Goal: Task Accomplishment & Management: Complete application form

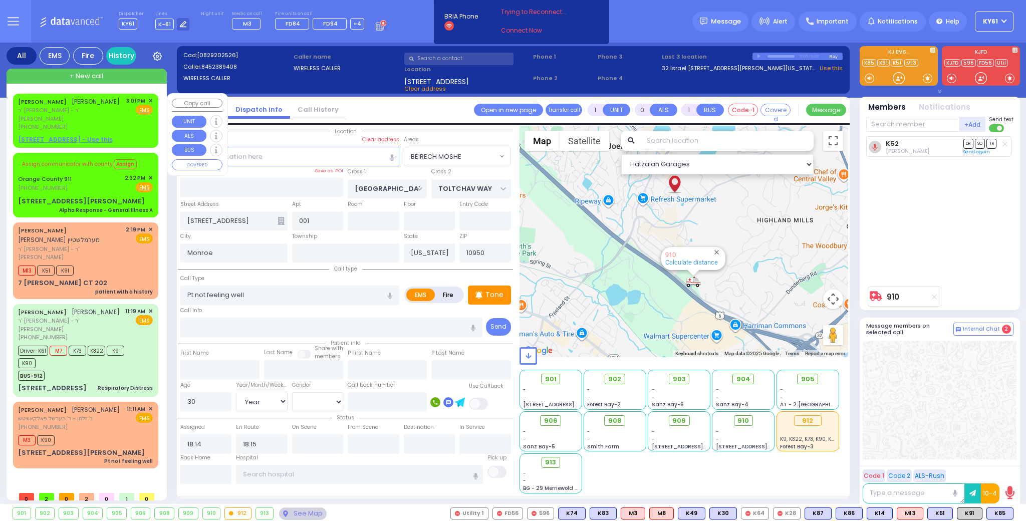
select select "BEIRECH MOSHE"
select select "Year"
select select "[DEMOGRAPHIC_DATA]"
click at [119, 115] on div "[PERSON_NAME] [PERSON_NAME] ר' [PERSON_NAME] - ר' [PERSON_NAME] [PHONE_NUMBER] …" at bounding box center [85, 114] width 135 height 35
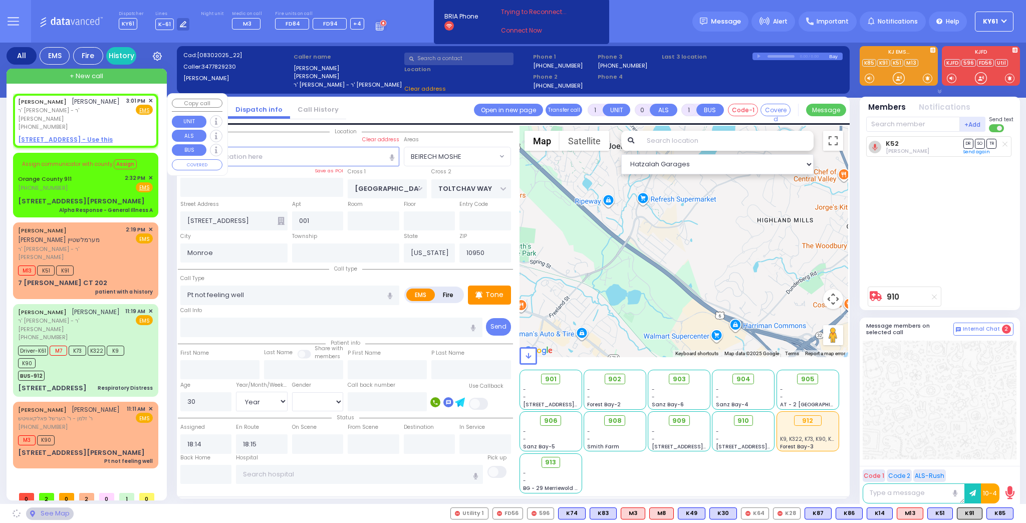
type input "2"
type input "1"
select select
radio input "true"
type input "[PERSON_NAME]"
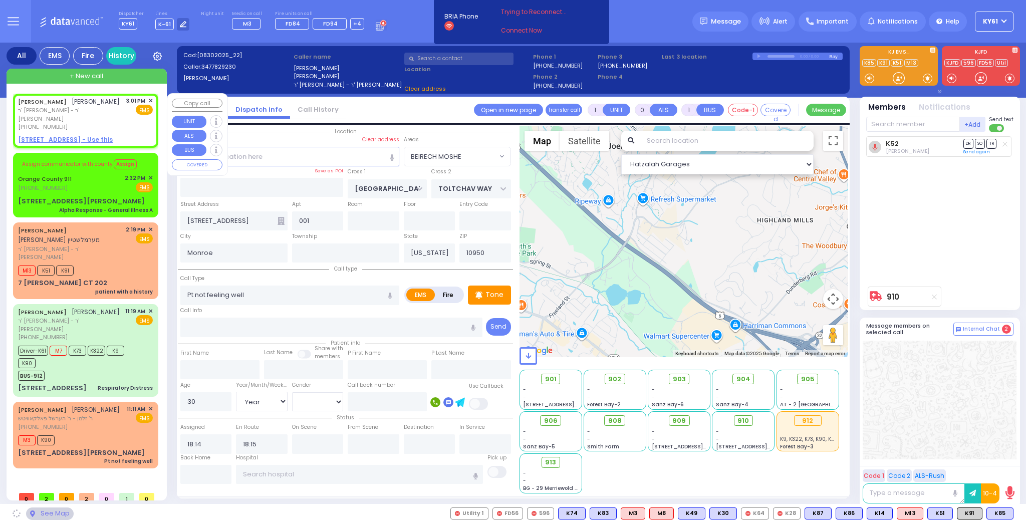
type input "[PERSON_NAME]"
select select
type input "15:01"
select select "Hatzalah Garages"
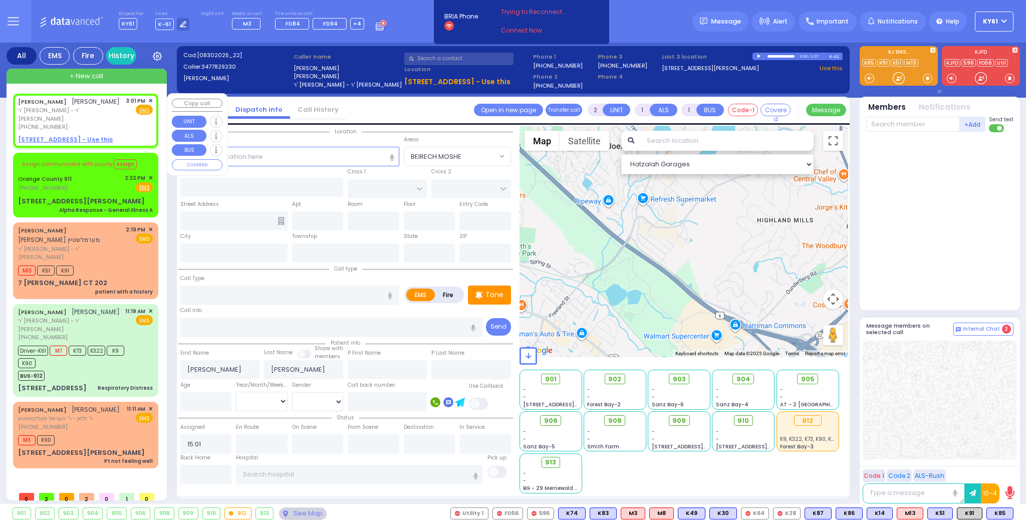
click at [45, 135] on u "[STREET_ADDRESS] - Use this" at bounding box center [65, 139] width 95 height 9
select select
radio input "true"
select select
select select "Hatzalah Garages"
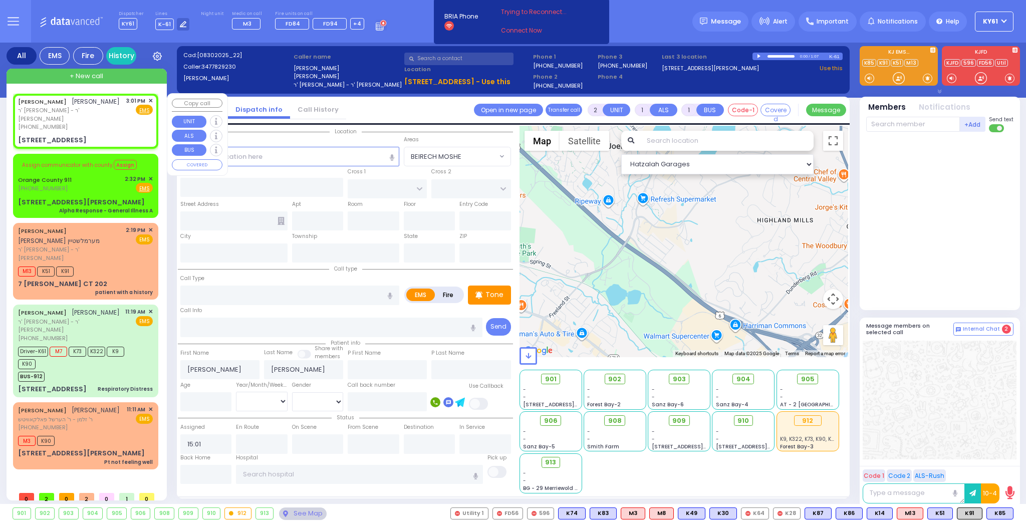
select select
radio input "true"
select select
type input "LINCOLN COURT"
type input "VAN BUREN COURT"
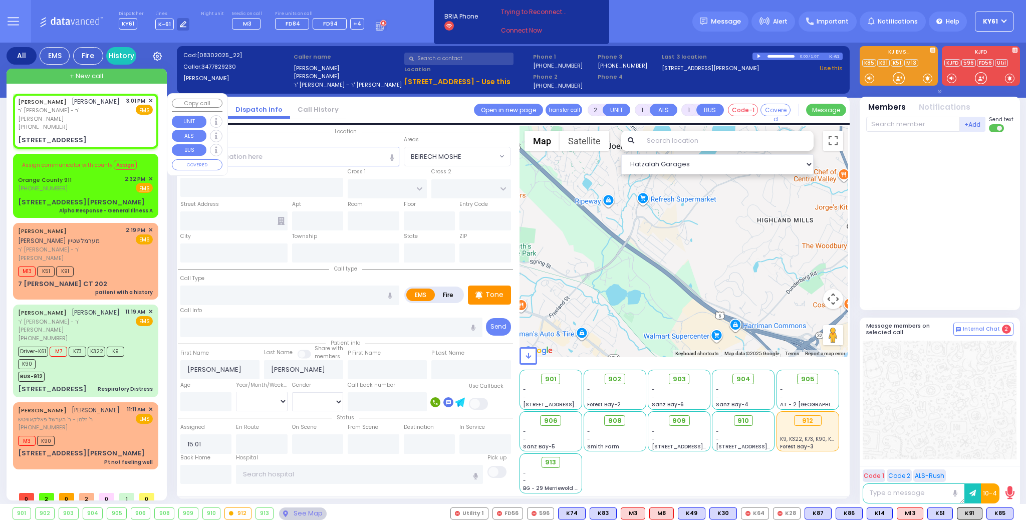
type input "[STREET_ADDRESS]"
type input "Woodbury"
type input "[US_STATE]"
type input "10930"
select select "Hatzalah Garages"
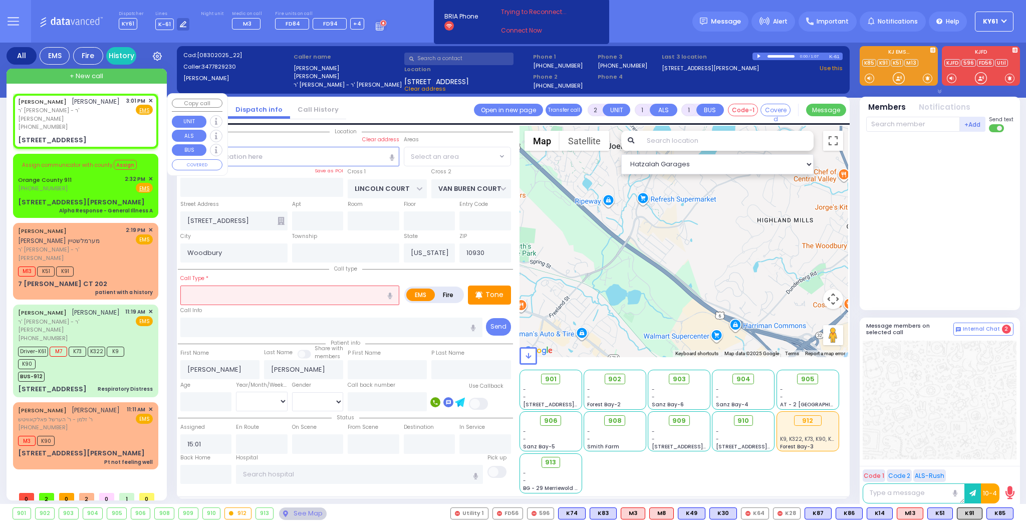
select select "[GEOGRAPHIC_DATA]"
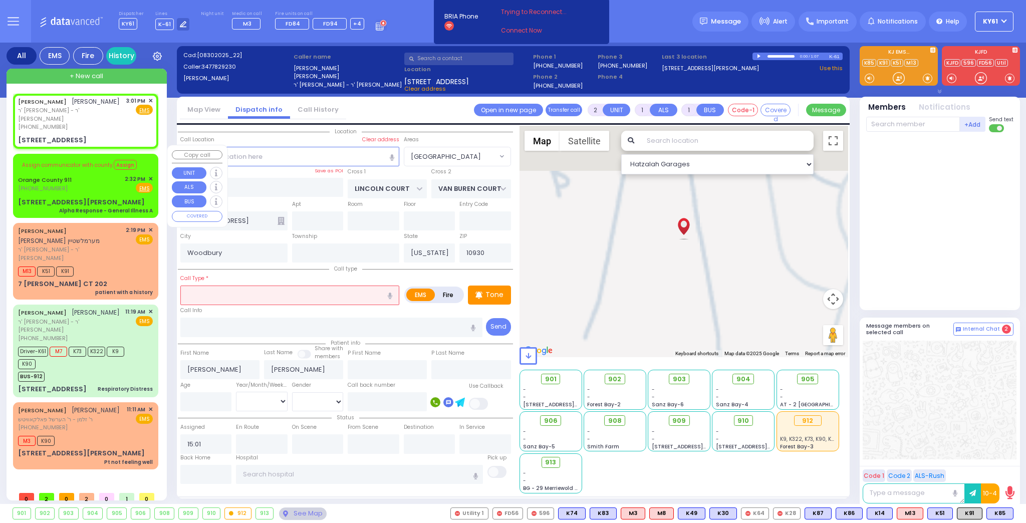
click at [151, 175] on span "✕" at bounding box center [150, 179] width 5 height 9
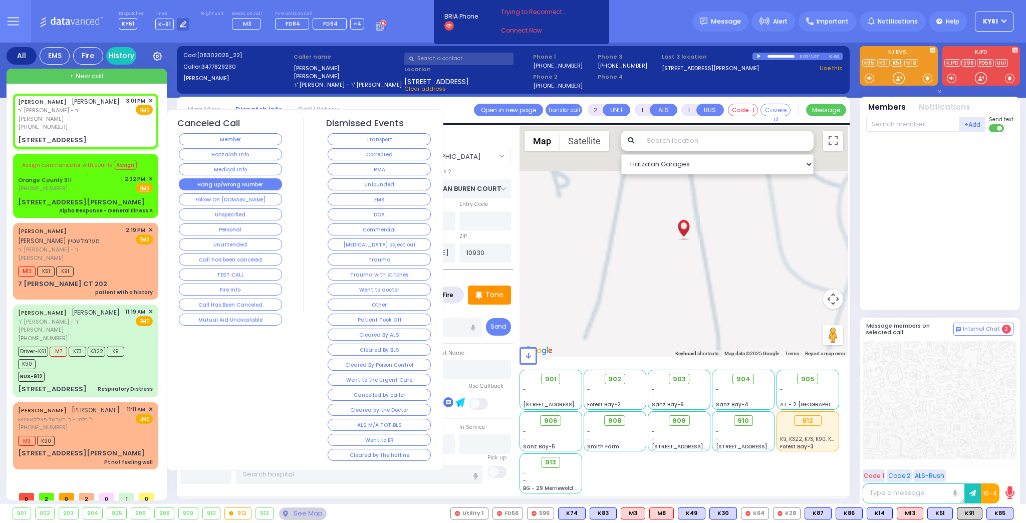
click at [213, 184] on button "Hang up/Wrong Number" at bounding box center [230, 184] width 103 height 12
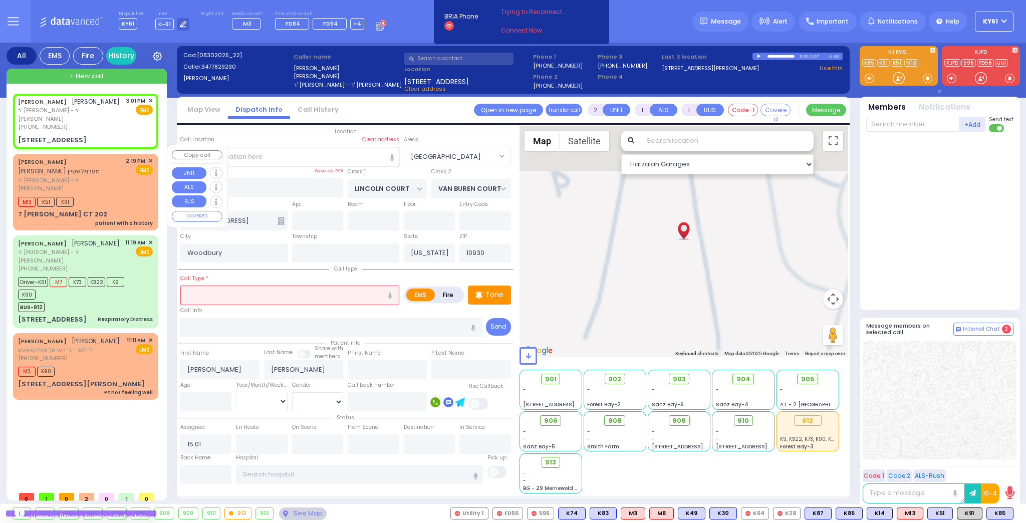
click at [150, 157] on span "✕" at bounding box center [150, 161] width 5 height 9
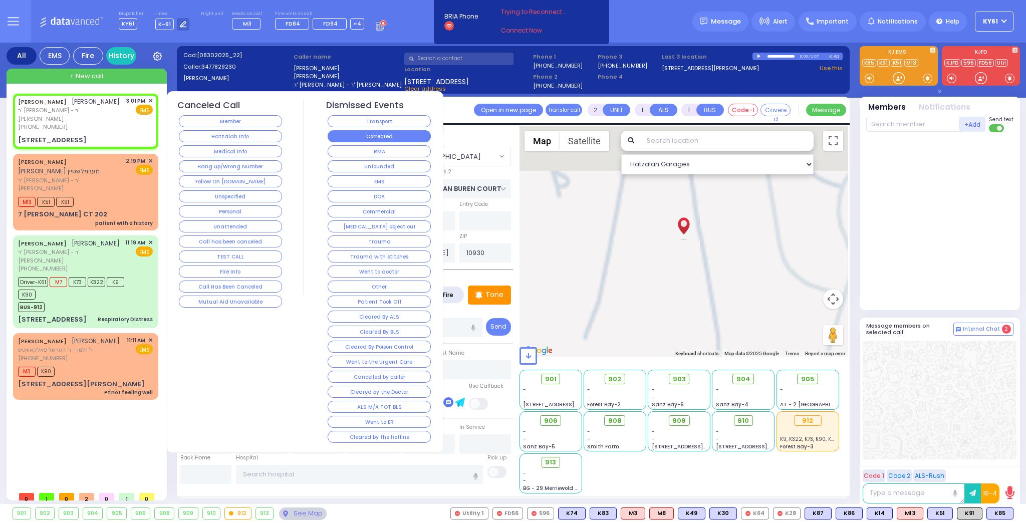
click at [354, 137] on button "Corrected" at bounding box center [379, 136] width 103 height 12
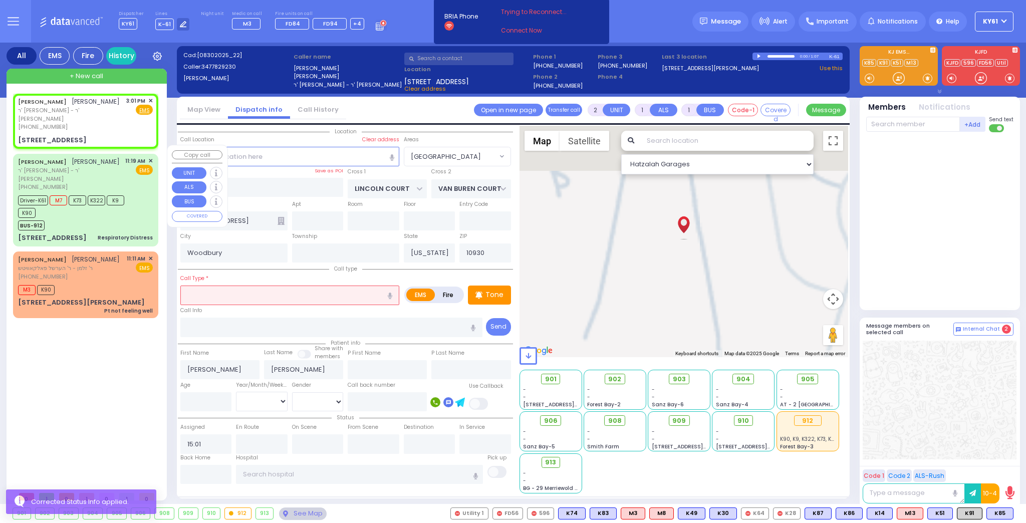
click at [135, 171] on div "11:19 AM ✕ EMS" at bounding box center [139, 174] width 28 height 35
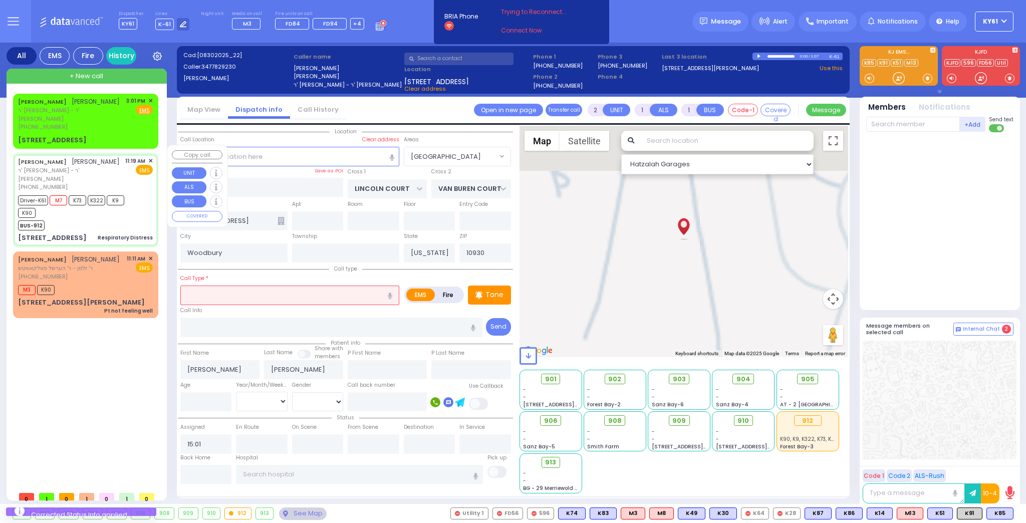
type input "6"
select select
type input "Respiratory Distress"
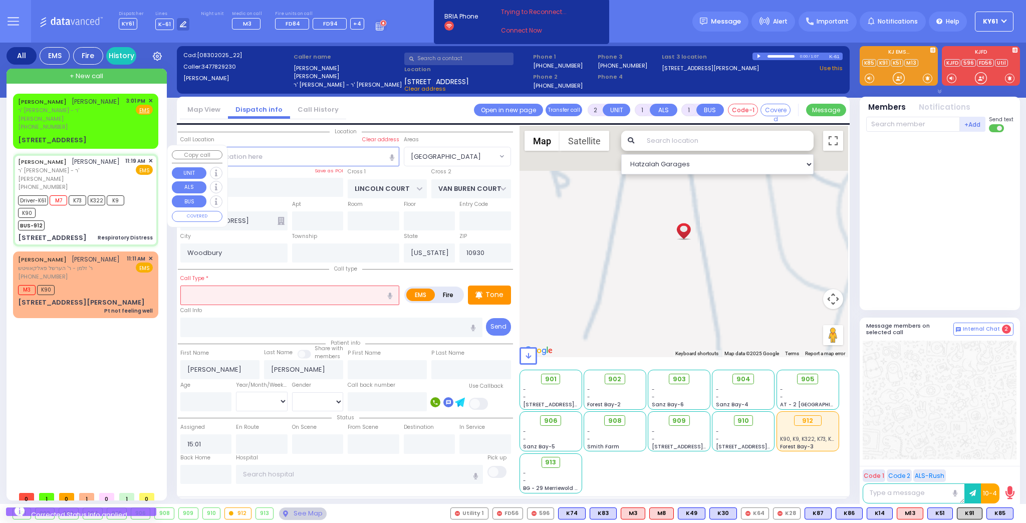
radio input "true"
type input "[PERSON_NAME]"
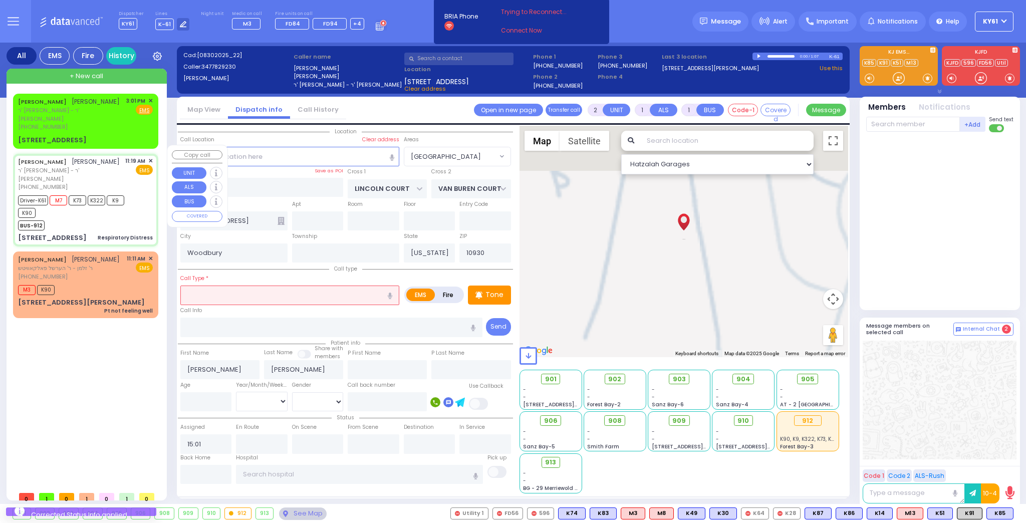
type input "10"
select select "Month"
select select "[DEMOGRAPHIC_DATA]"
type input "11:19"
type input "11:20"
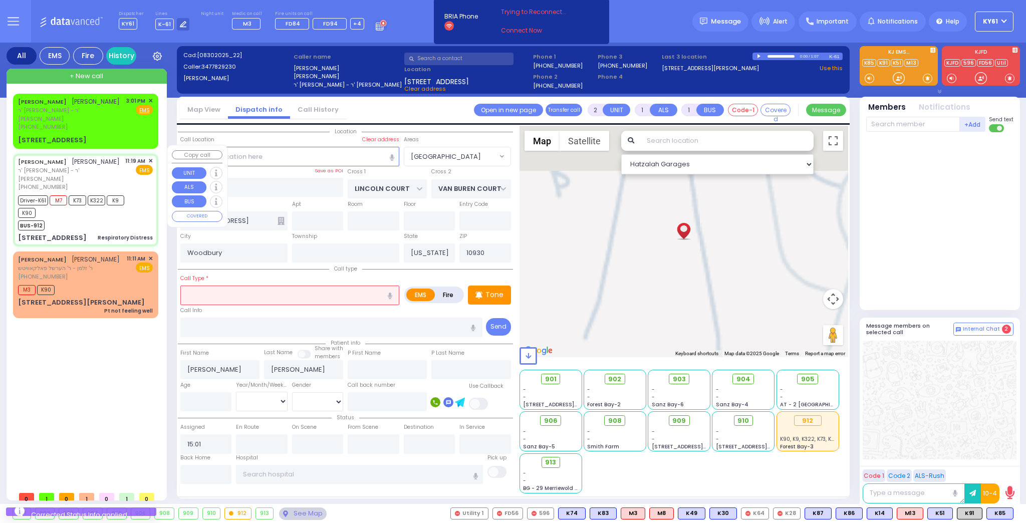
type input "11:22"
type input "11:30"
type input "12:22"
type input "[US_STATE][GEOGRAPHIC_DATA]- [GEOGRAPHIC_DATA] [STREET_ADDRESS][US_STATE]"
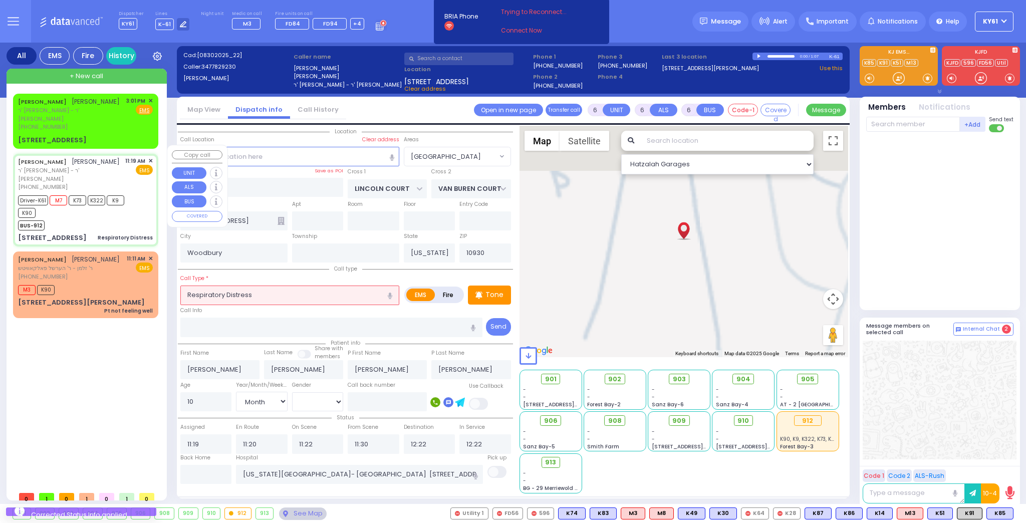
select select "Hatzalah Garages"
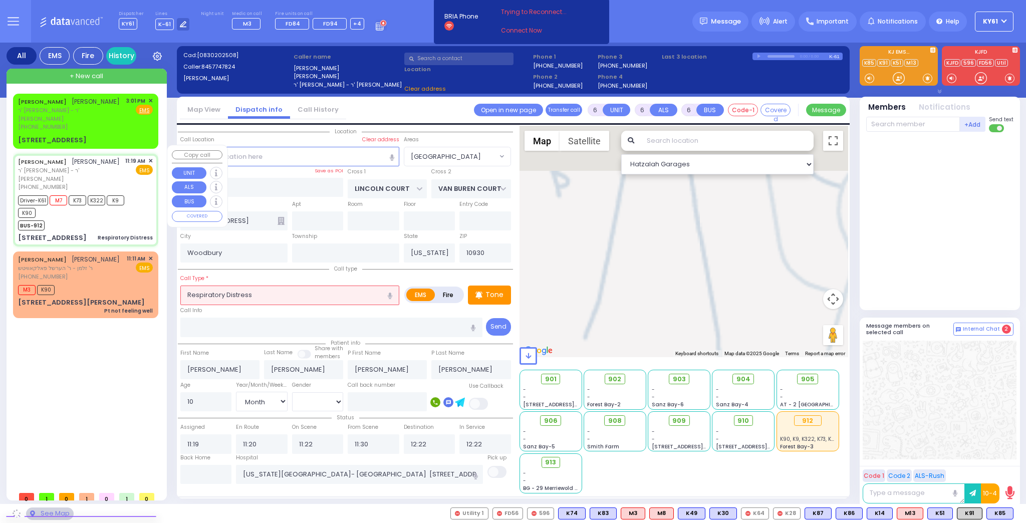
type input "[PERSON_NAME][GEOGRAPHIC_DATA]"
type input "BEER SHAVA ST"
type input "[STREET_ADDRESS]"
type input "305"
type input "[PERSON_NAME]"
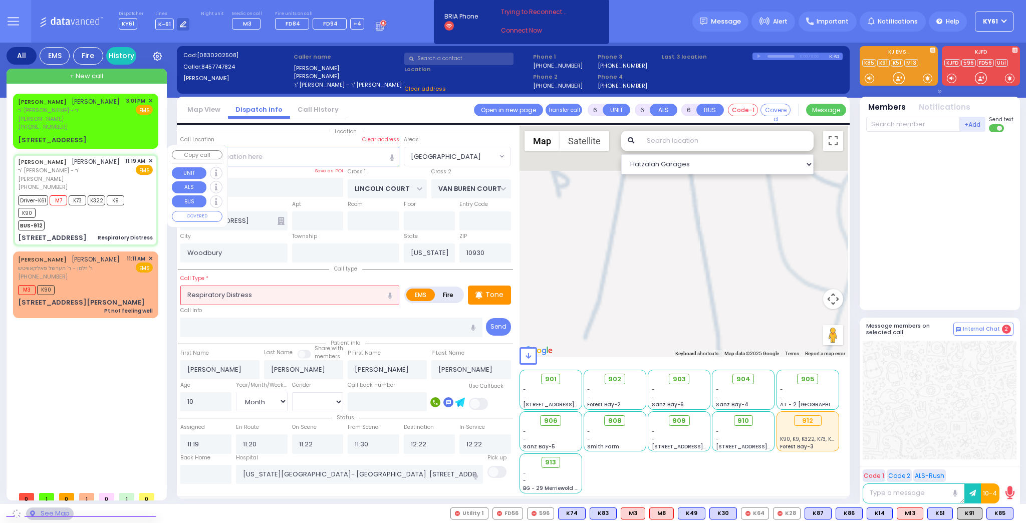
type input "10950"
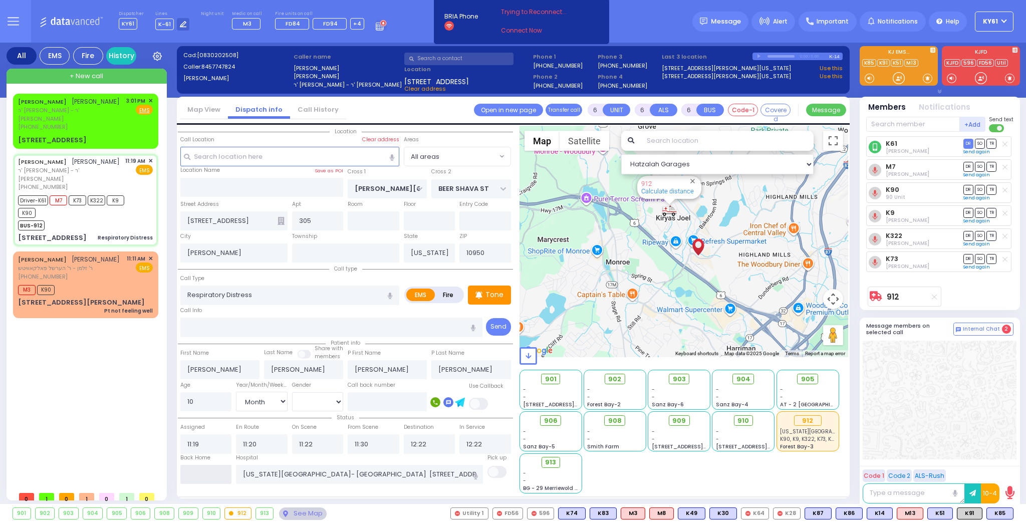
click at [218, 477] on input "text" at bounding box center [206, 474] width 52 height 19
click at [219, 477] on input "text" at bounding box center [206, 474] width 52 height 19
type input "15:03"
select select
radio input "true"
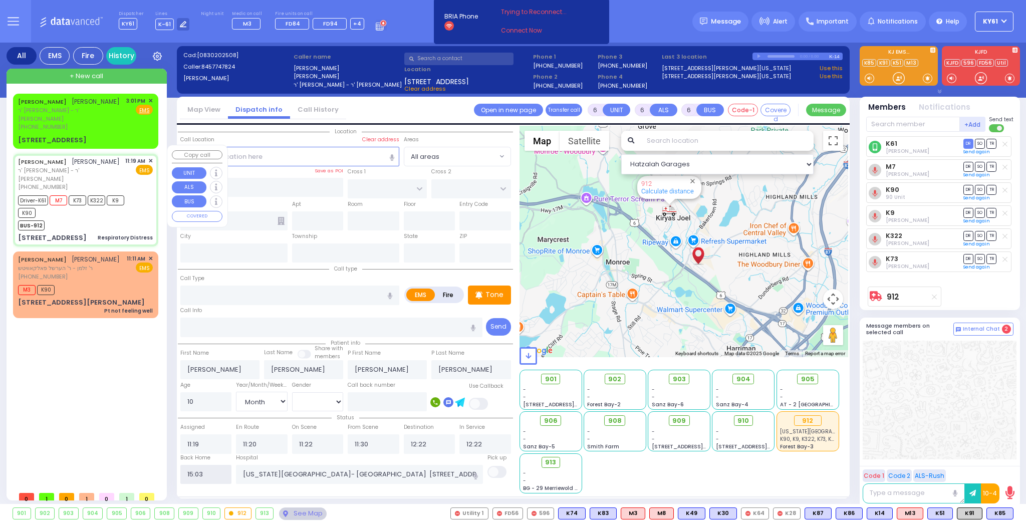
select select
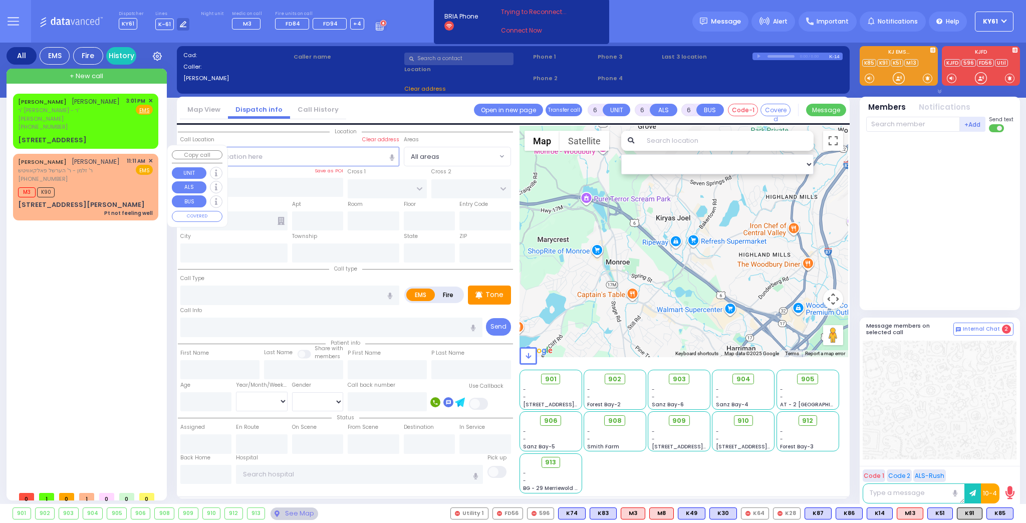
click at [150, 157] on span "✕" at bounding box center [150, 161] width 5 height 9
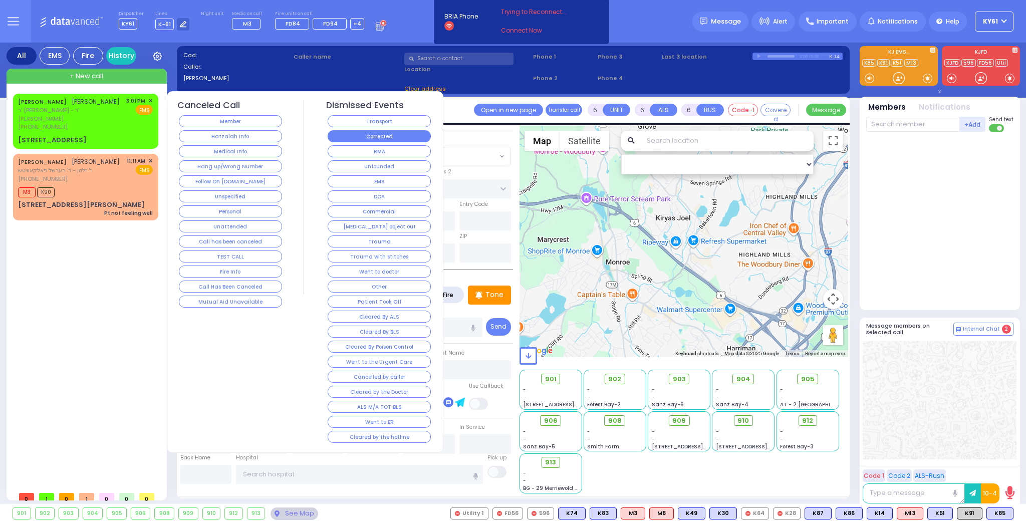
click at [343, 133] on button "Corrected" at bounding box center [379, 136] width 103 height 12
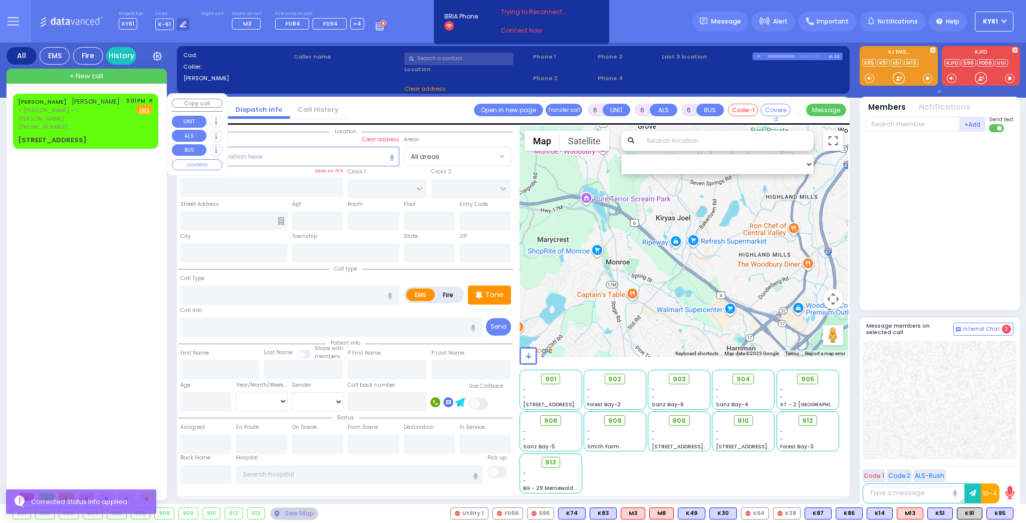
click at [107, 135] on div "[STREET_ADDRESS]" at bounding box center [85, 140] width 135 height 10
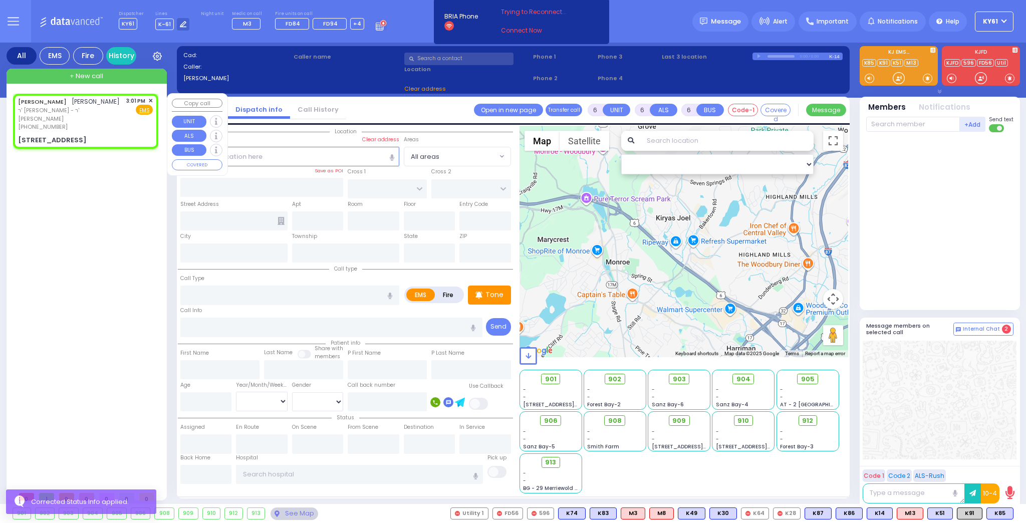
type input "2"
type input "1"
select select
radio input "true"
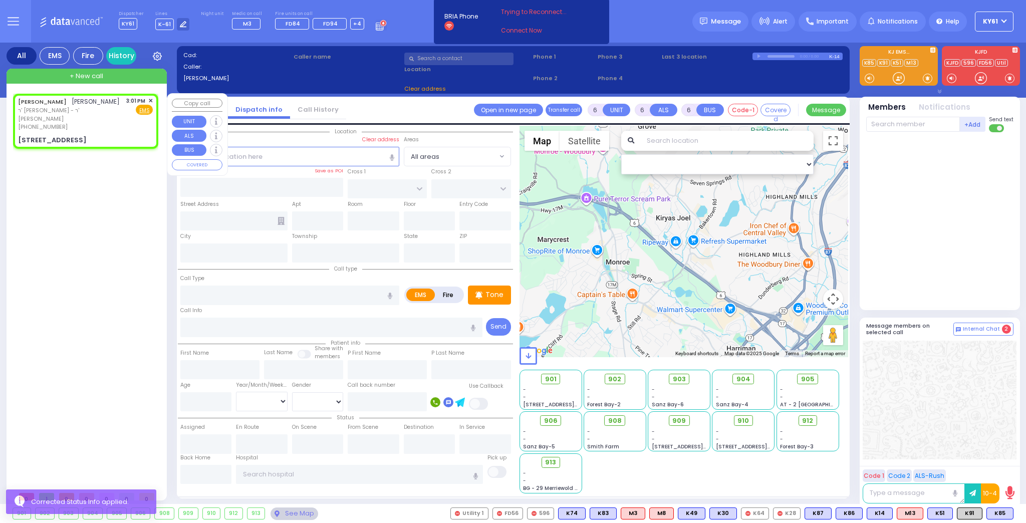
type input "[PERSON_NAME]"
select select
type input "15:01"
select select "Hatzalah Garages"
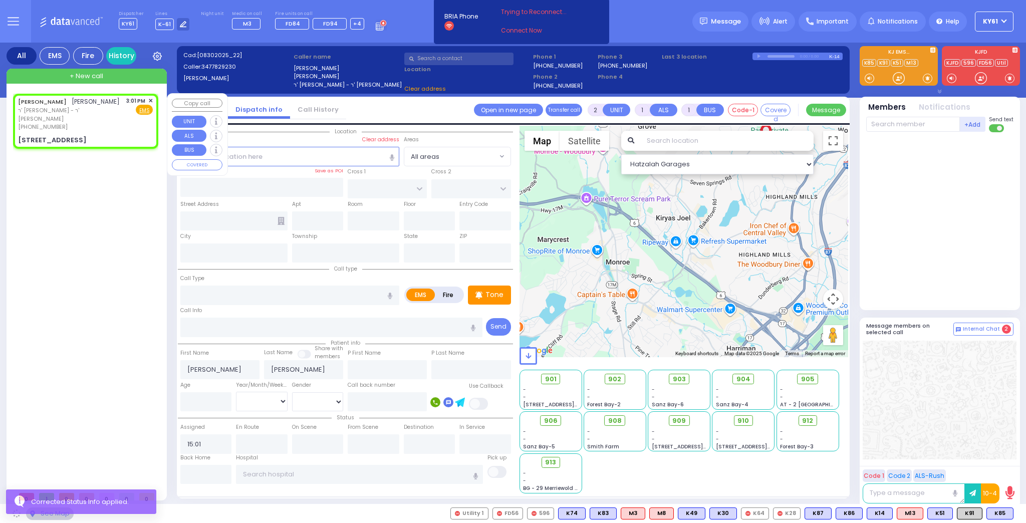
type input "LINCOLN COURT"
type input "VAN BUREN COURT"
type input "[STREET_ADDRESS]"
type input "Woodbury"
type input "[US_STATE]"
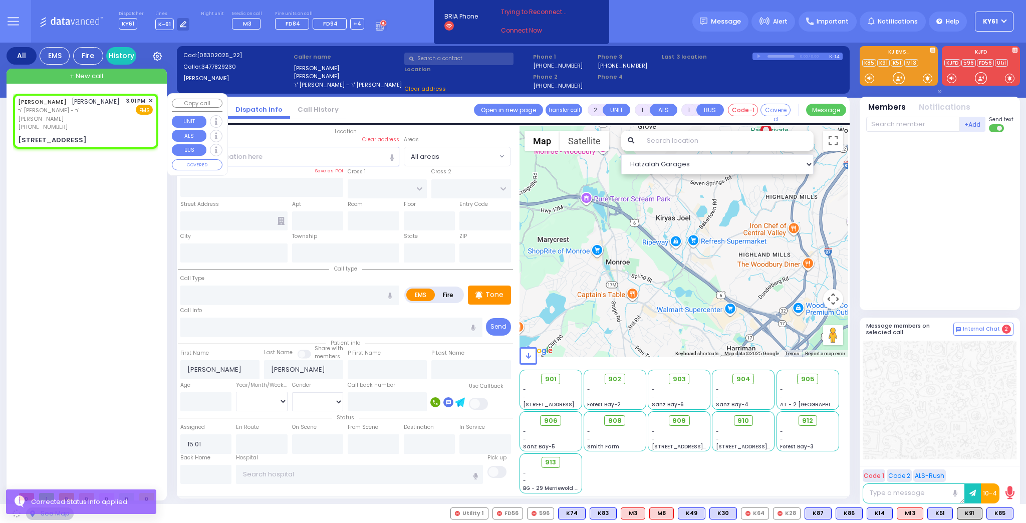
type input "10930"
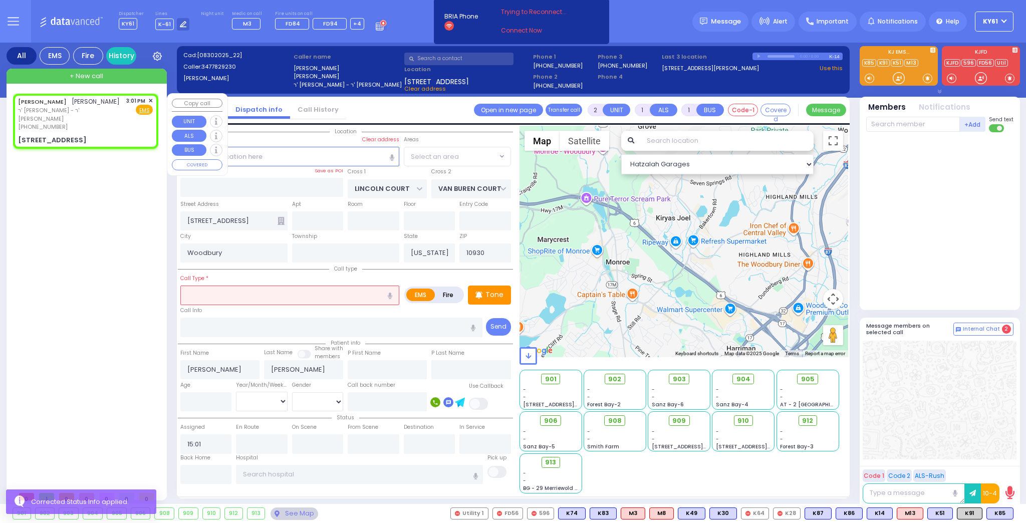
select select "[GEOGRAPHIC_DATA]"
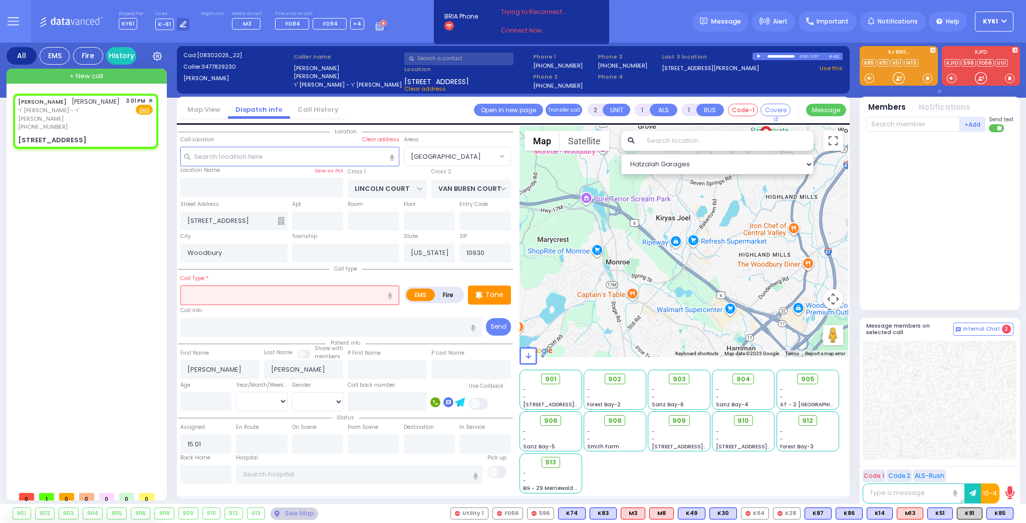
drag, startPoint x: 226, startPoint y: 291, endPoint x: 229, endPoint y: 287, distance: 5.2
click at [229, 287] on input "text" at bounding box center [289, 294] width 219 height 19
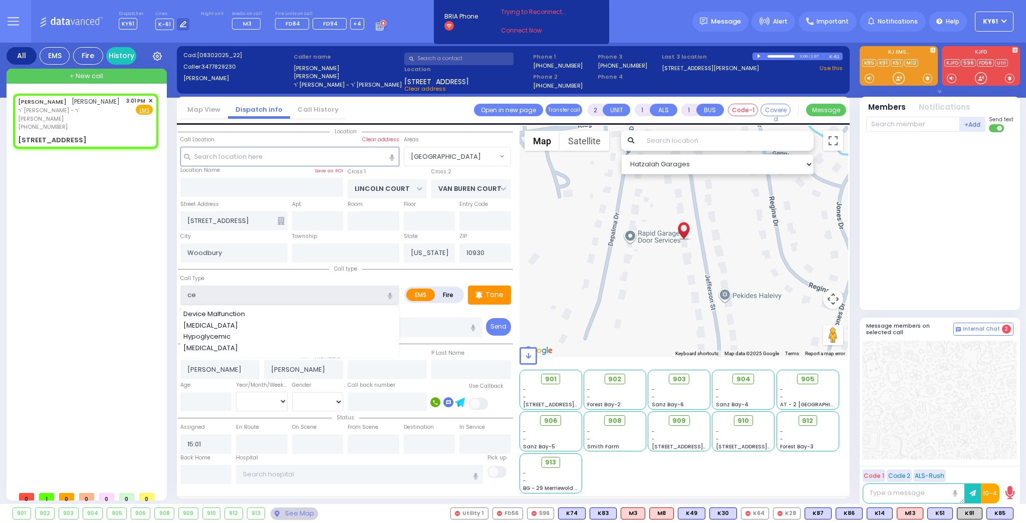
type input "c"
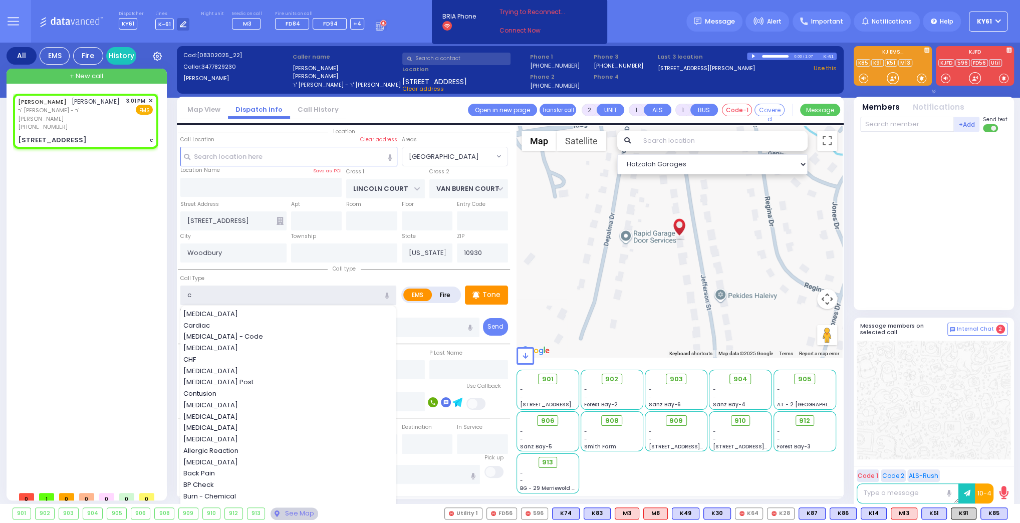
select select
radio input "true"
select select
select select "Hatzalah Garages"
select select "[GEOGRAPHIC_DATA]"
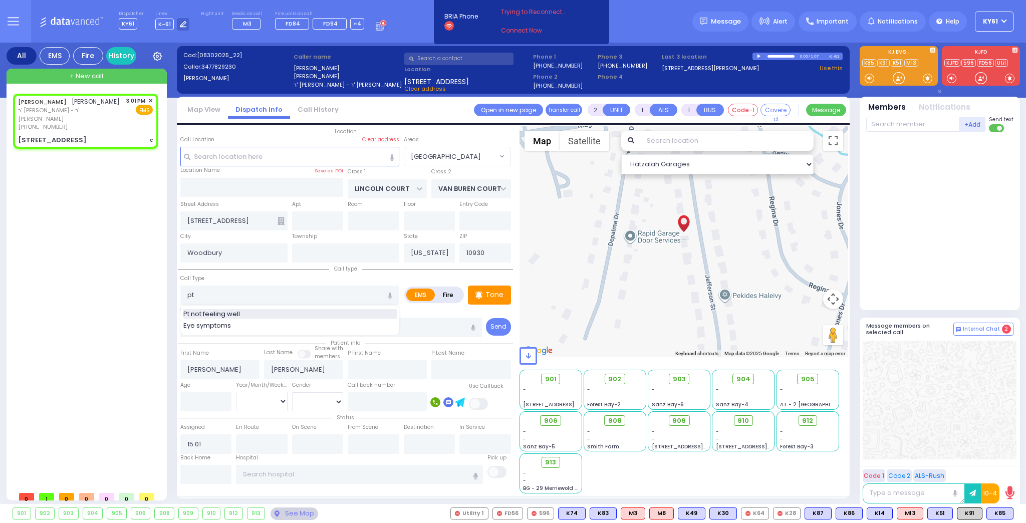
click at [227, 311] on span "Pt not feeling well" at bounding box center [213, 314] width 60 height 10
type input "Pt not feeling well"
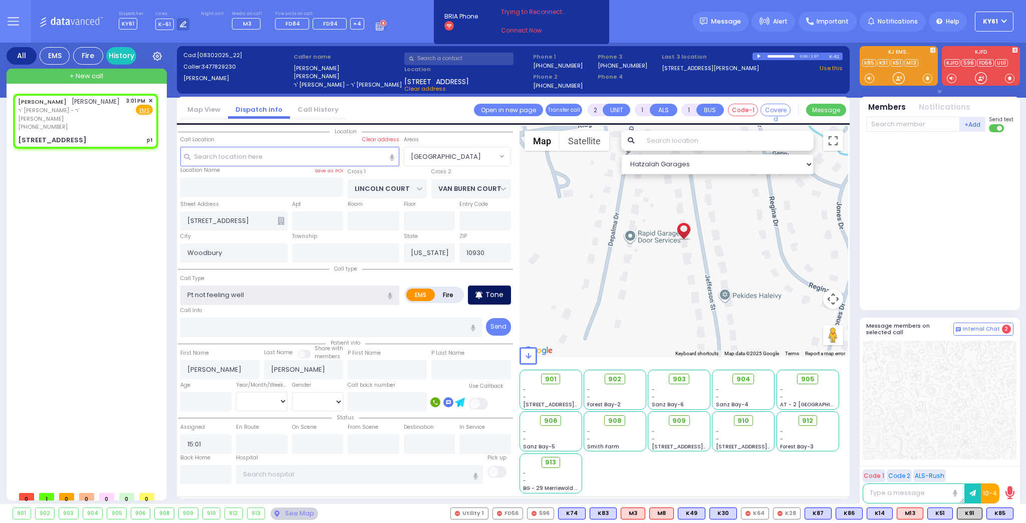
type input "1"
type input "0"
type input "2"
type input "1"
select select
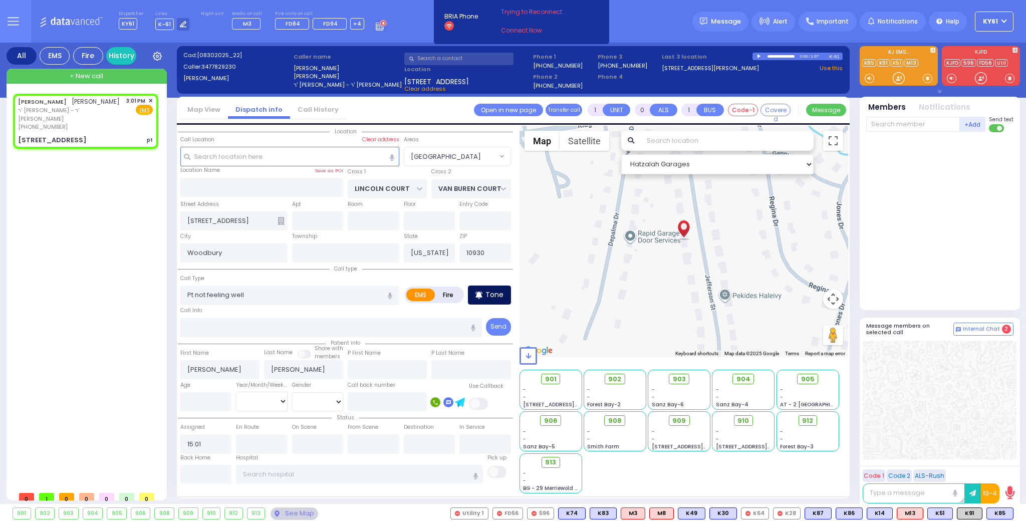
type input "pt"
radio input "true"
select select
select select "Hatzalah Garages"
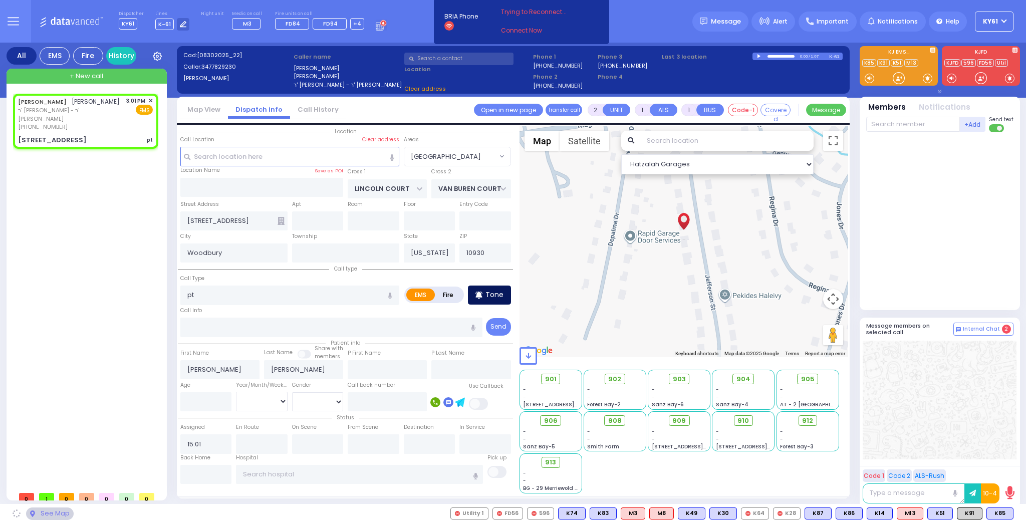
click at [488, 294] on p "Tone" at bounding box center [494, 294] width 18 height 11
type input "1"
type input "0"
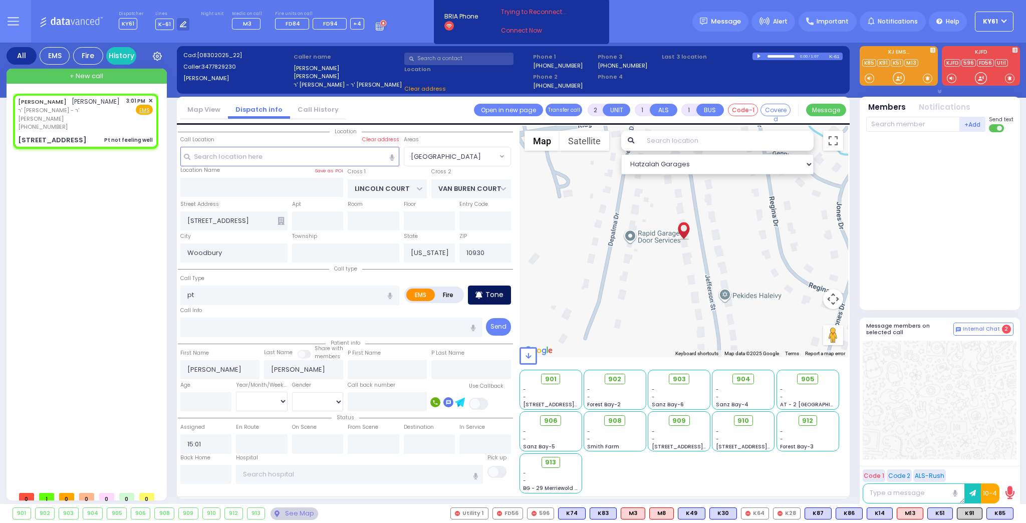
select select
type input "Pt not feeling well"
radio input "true"
select select
select select "Hatzalah Garages"
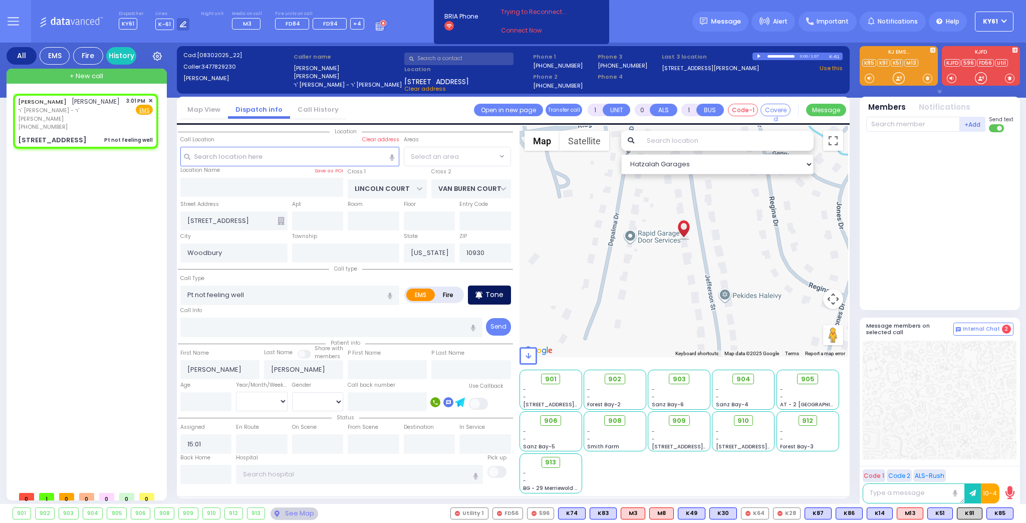
select select "[GEOGRAPHIC_DATA]"
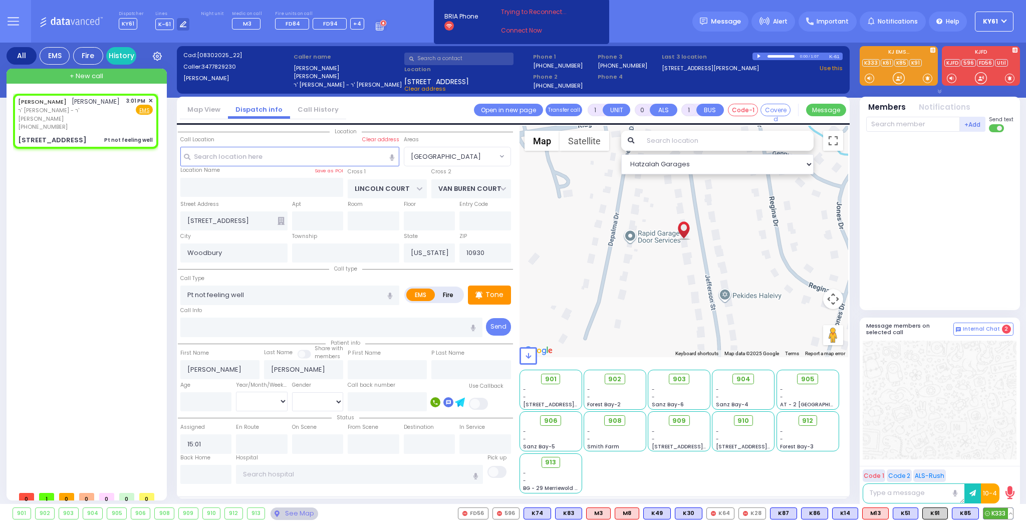
click at [997, 510] on span "K333" at bounding box center [998, 513] width 30 height 11
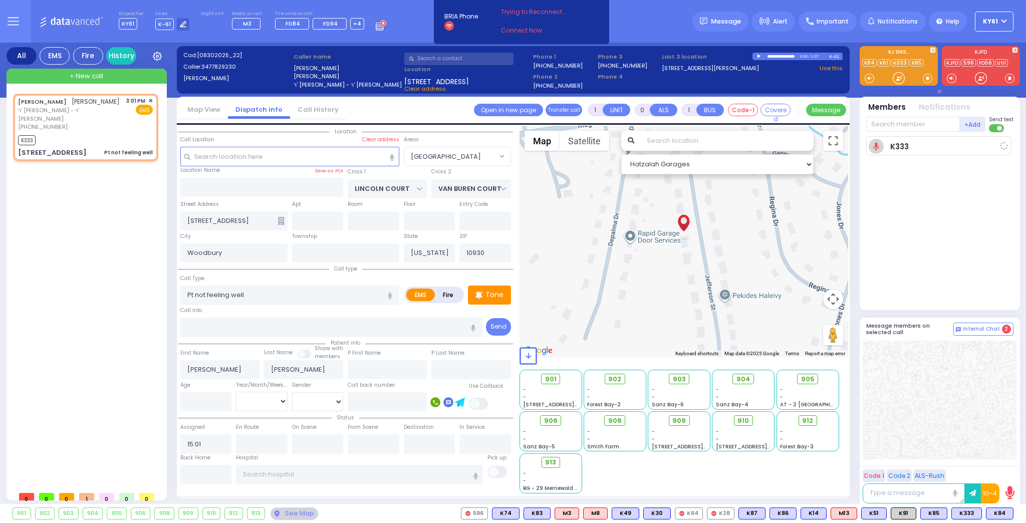
select select
radio input "true"
select select
type input "15:04"
select select "Hatzalah Garages"
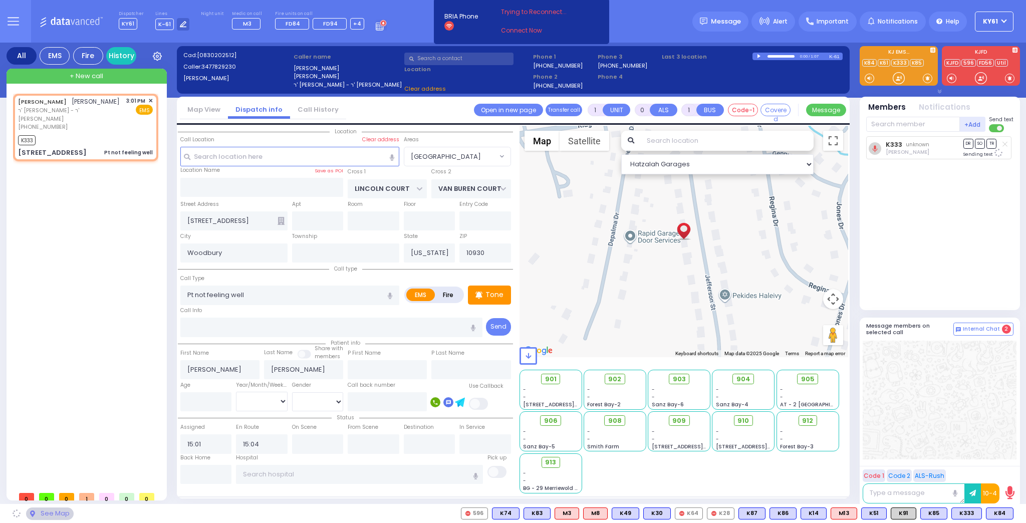
select select "[GEOGRAPHIC_DATA]"
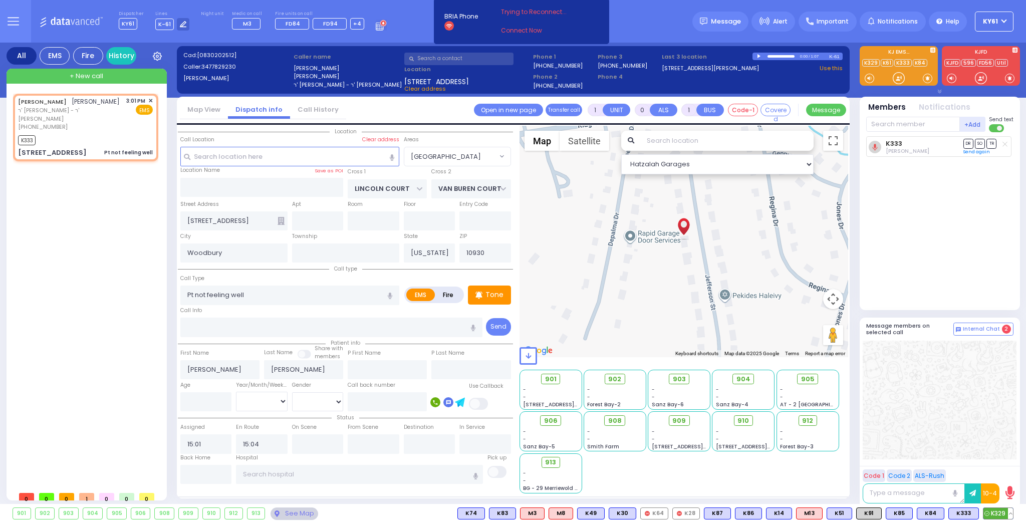
click at [999, 517] on span "K329" at bounding box center [998, 513] width 30 height 11
select select
radio input "true"
select select
select select "Hatzalah Garages"
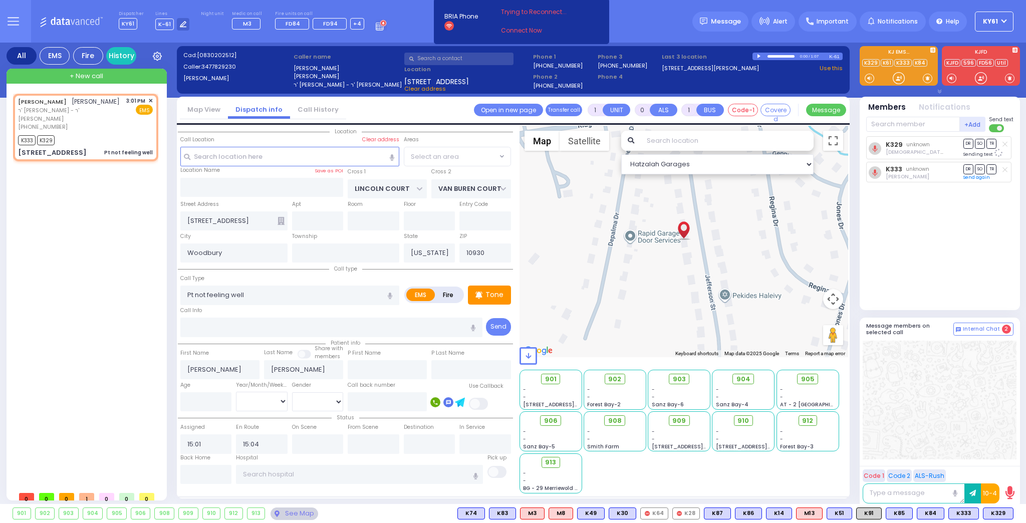
select select "[GEOGRAPHIC_DATA]"
click at [931, 518] on span "K84" at bounding box center [930, 513] width 27 height 11
select select
radio input "true"
select select
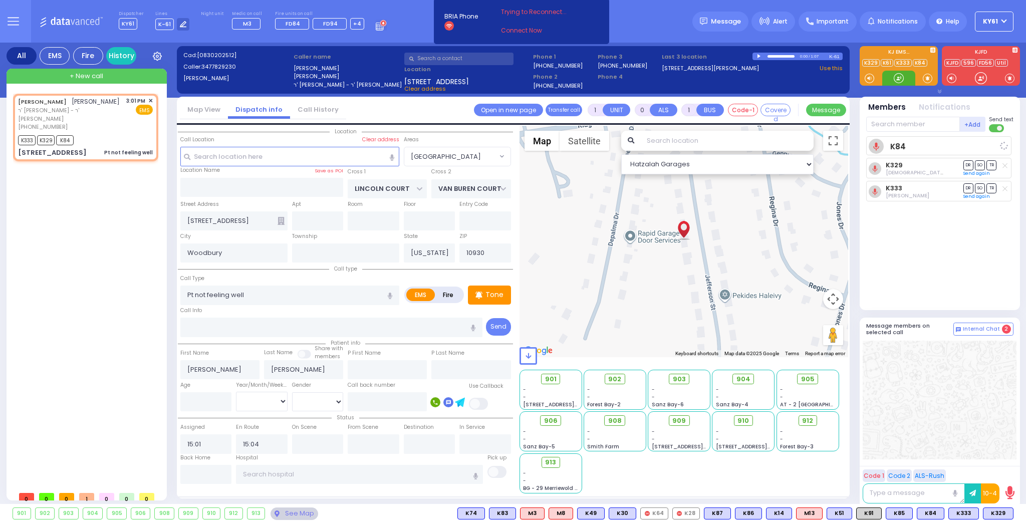
select select "Hatzalah Garages"
select select "[GEOGRAPHIC_DATA]"
click at [1006, 516] on span "K91" at bounding box center [1000, 513] width 25 height 11
select select
radio input "true"
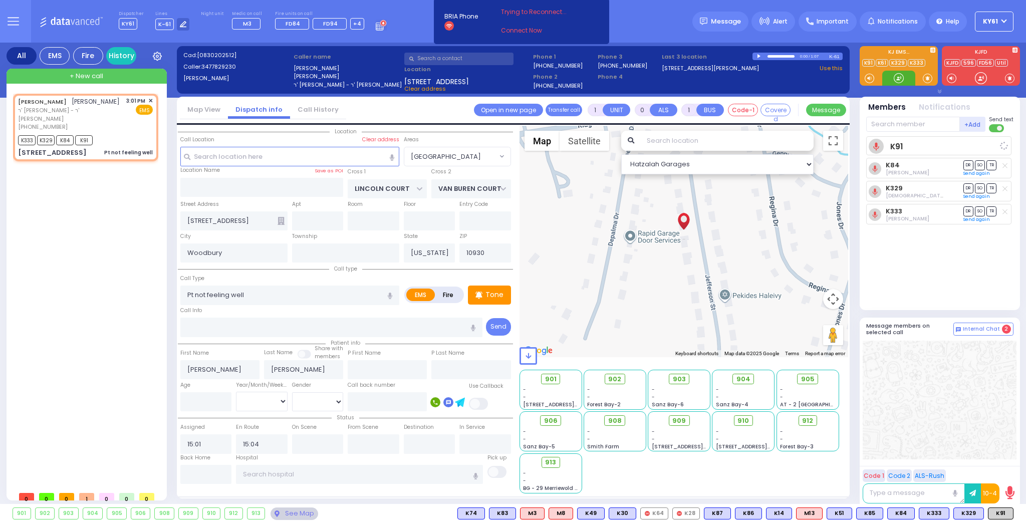
select select
select select "Hatzalah Garages"
select select "[GEOGRAPHIC_DATA]"
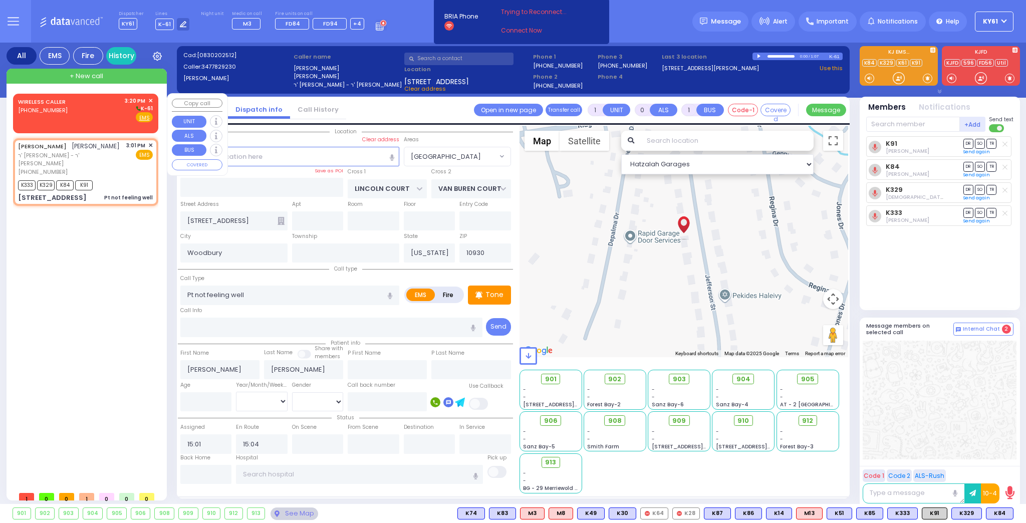
click at [102, 115] on div "WIRELESS CALLER [PHONE_NUMBER] 3:20 PM ✕ K-61" at bounding box center [85, 110] width 135 height 26
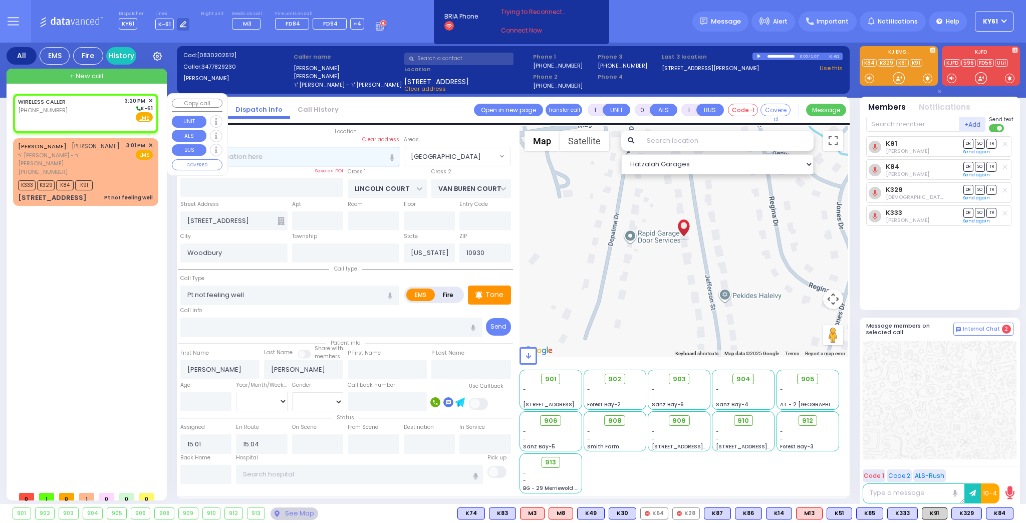
type input "2"
type input "1"
select select
radio input "true"
select select
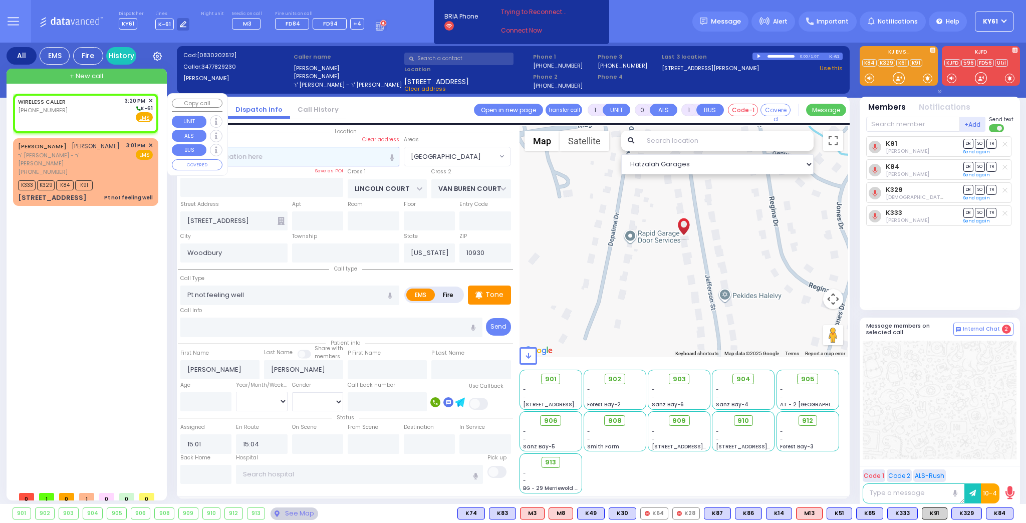
type input "15:20"
select select "Hatzalah Garages"
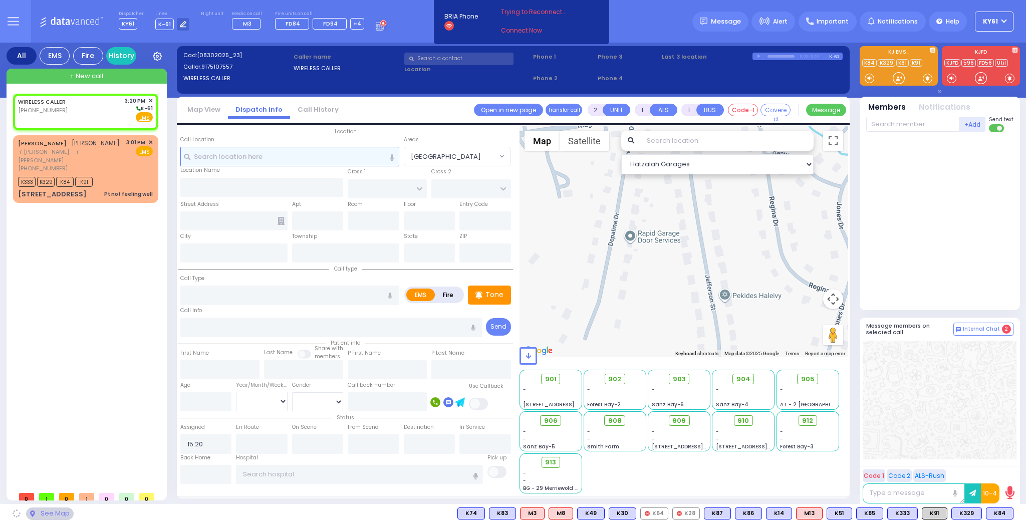
select select
radio input "true"
select select
select select "Hatzalah Garages"
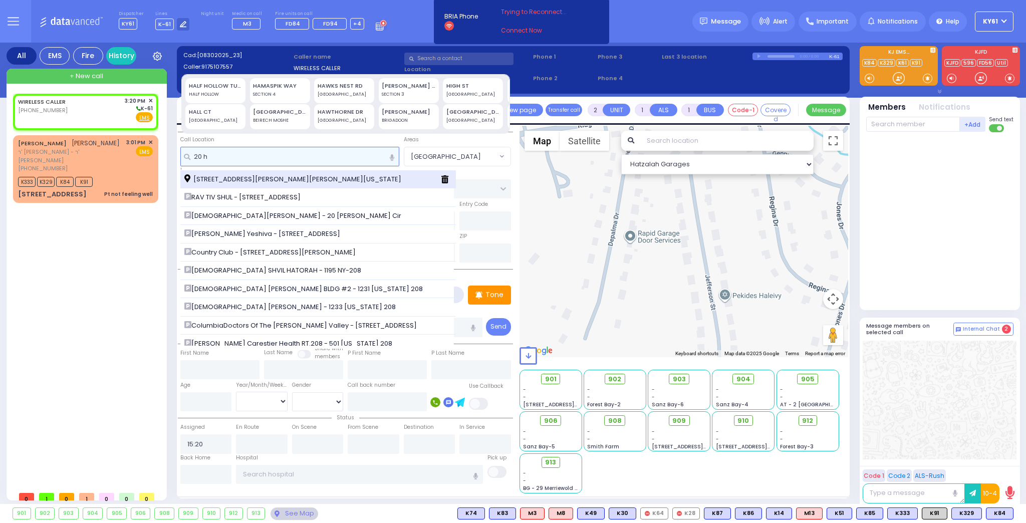
type input "20 h"
click at [230, 180] on span "[STREET_ADDRESS][PERSON_NAME][PERSON_NAME][US_STATE]" at bounding box center [294, 179] width 220 height 10
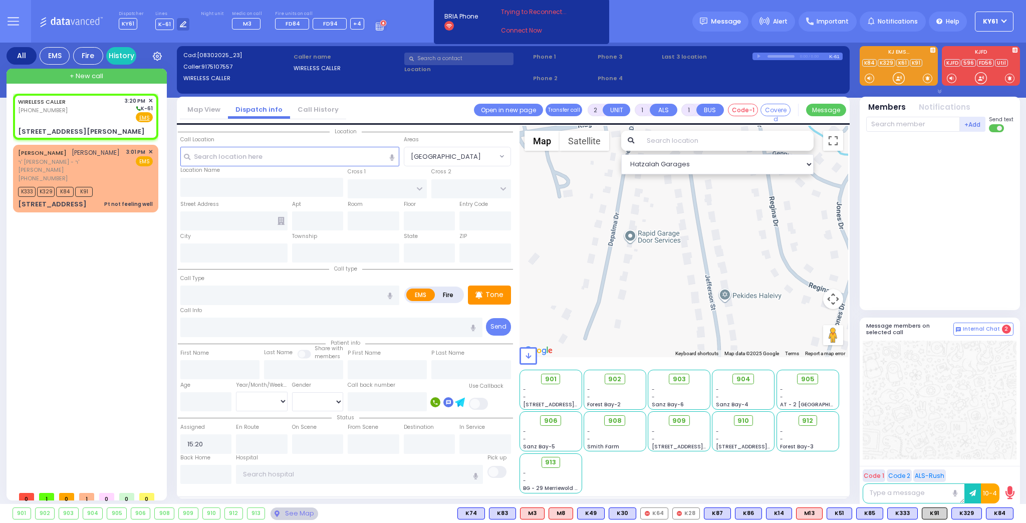
select select
radio input "true"
select select
select select "Hatzalah Garages"
type input "SATMAR DR"
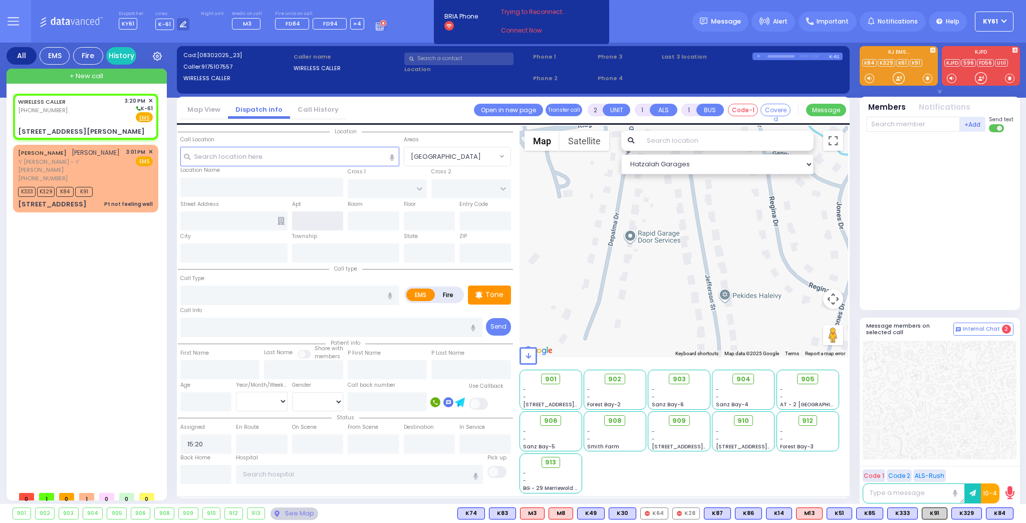
type input "[PERSON_NAME] COURT"
type input "[STREET_ADDRESS][PERSON_NAME]"
type input "Monroe"
type input "[US_STATE]"
type input "10950"
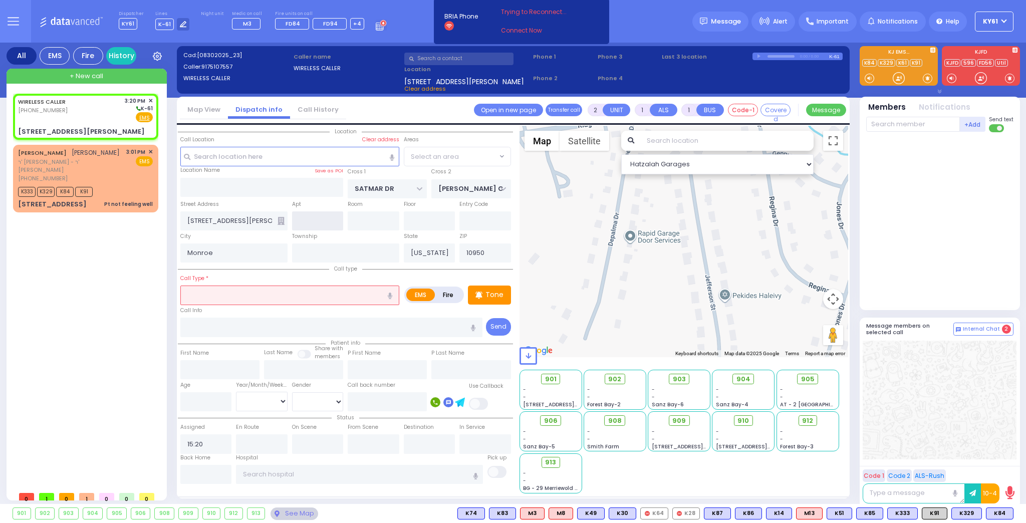
select select "SECTION 3"
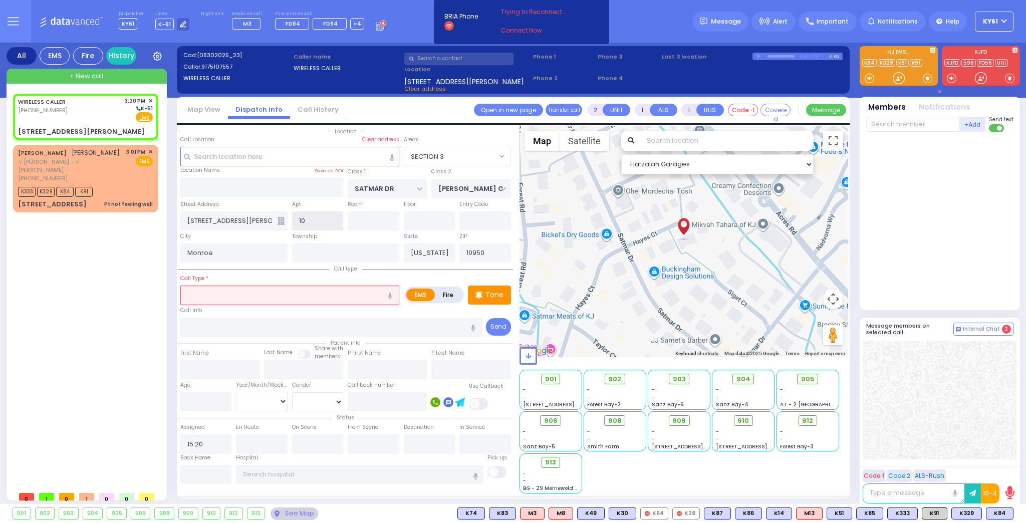
type input "1"
type input "201"
click at [308, 294] on input "text" at bounding box center [289, 294] width 219 height 19
select select
radio input "true"
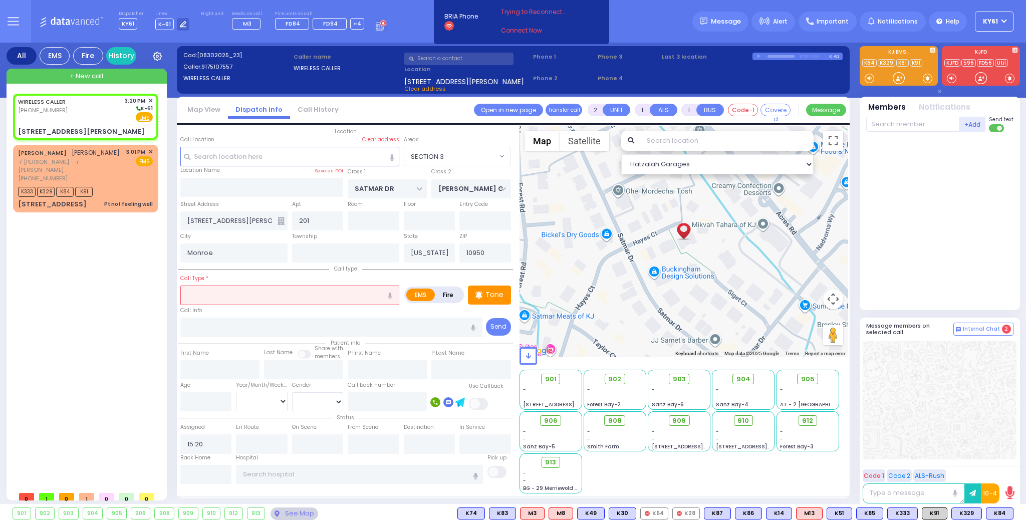
select select
select select "Hatzalah Garages"
select select "SECTION 3"
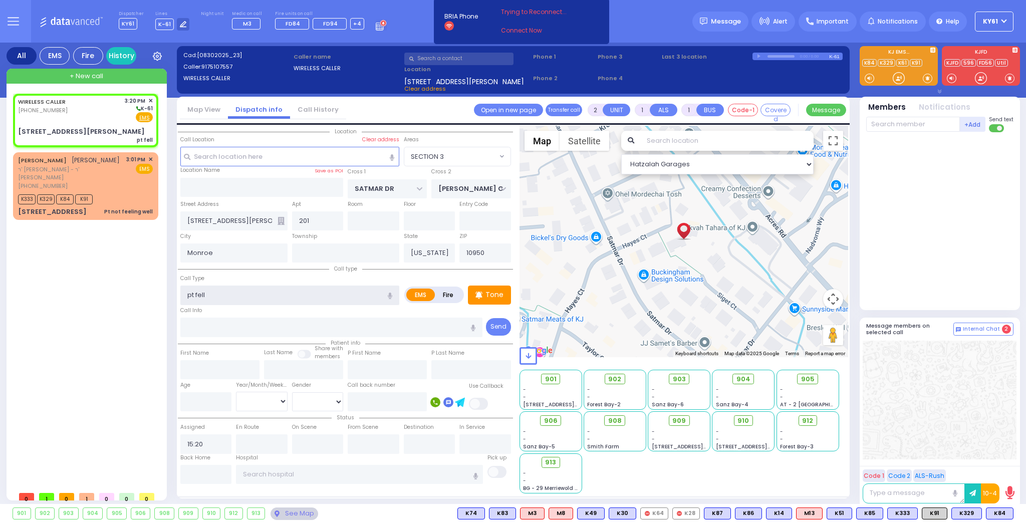
type input "pt fell"
select select
radio input "true"
select select
drag, startPoint x: 189, startPoint y: 398, endPoint x: 197, endPoint y: 398, distance: 8.0
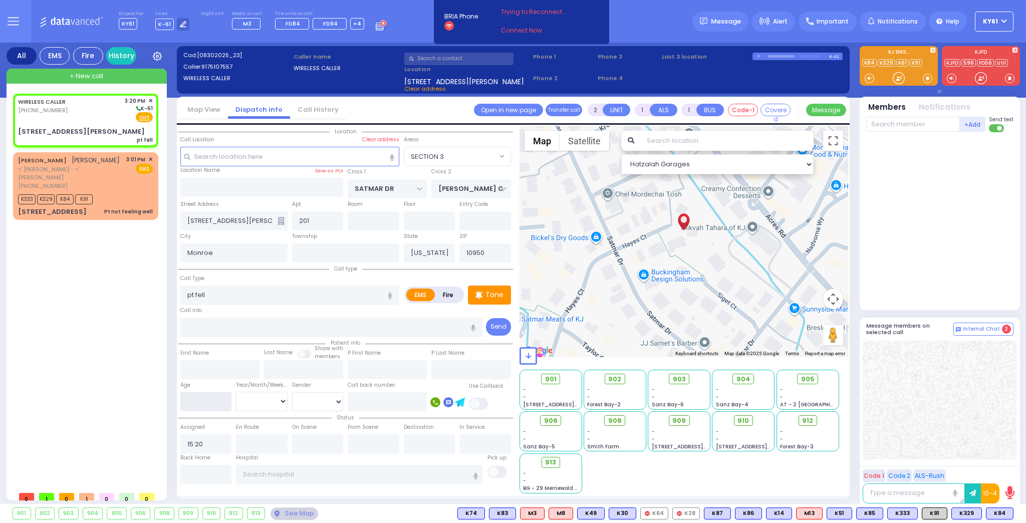
click at [189, 398] on input "number" at bounding box center [206, 401] width 52 height 19
select select "Hatzalah Garages"
click at [278, 401] on select "Year Month Week Day" at bounding box center [262, 401] width 52 height 19
click at [236, 392] on select "Year Month Week Day" at bounding box center [262, 401] width 52 height 19
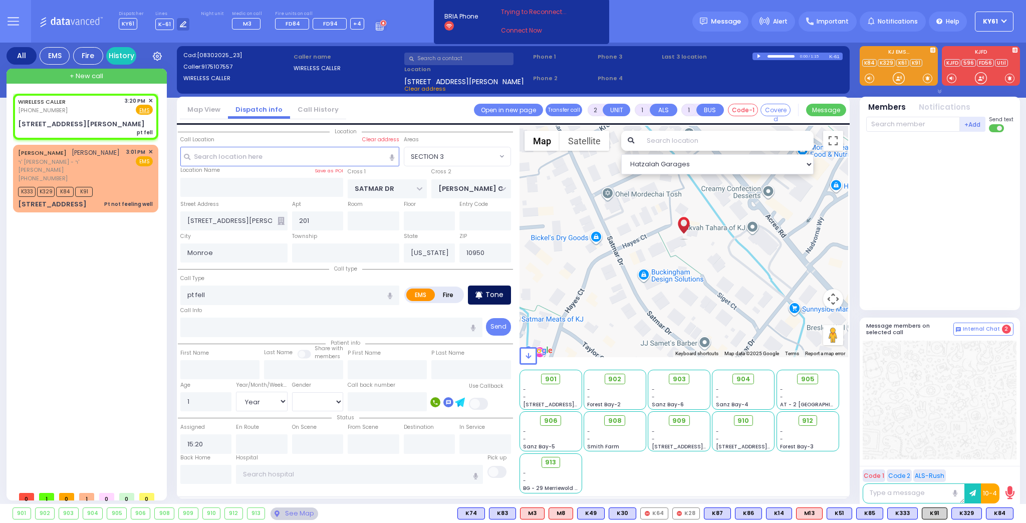
click at [505, 295] on div "Tone" at bounding box center [489, 294] width 43 height 19
click at [494, 294] on p "Tone" at bounding box center [494, 294] width 18 height 11
click at [495, 289] on p "Tone" at bounding box center [494, 294] width 18 height 11
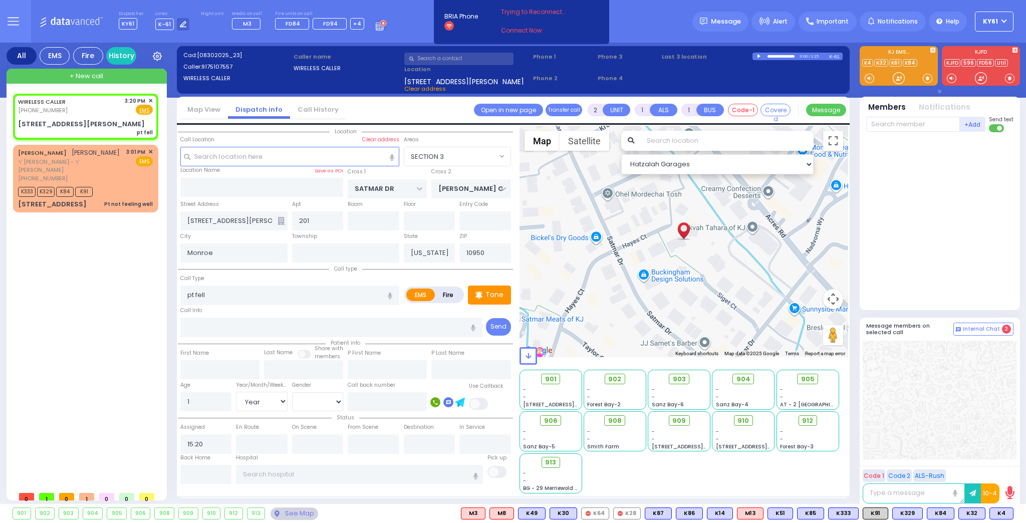
click at [950, 226] on div at bounding box center [940, 218] width 149 height 165
click at [975, 516] on span "K32" at bounding box center [972, 513] width 26 height 11
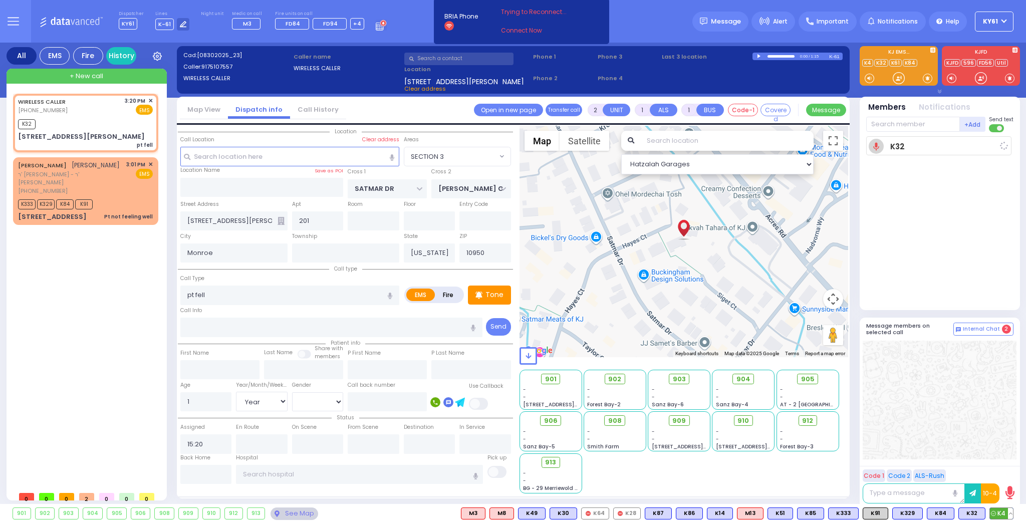
click at [1004, 515] on span "K4" at bounding box center [1001, 513] width 23 height 11
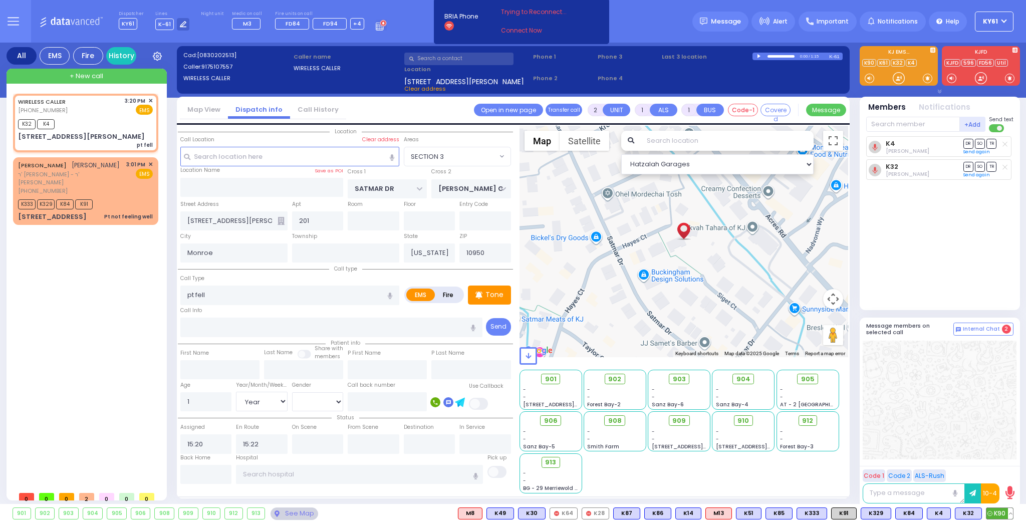
click at [997, 510] on span "K90" at bounding box center [999, 513] width 27 height 11
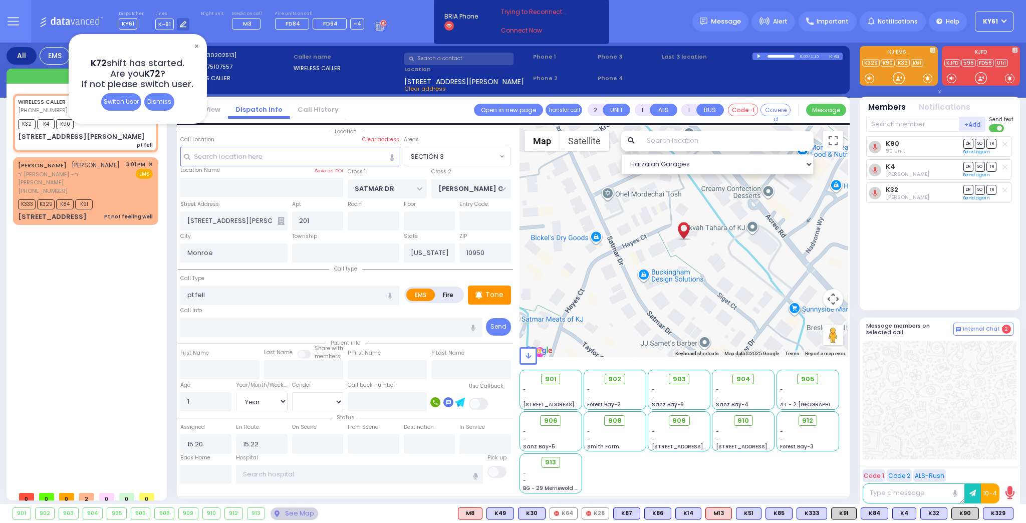
click at [195, 45] on span "✕" at bounding box center [196, 47] width 8 height 12
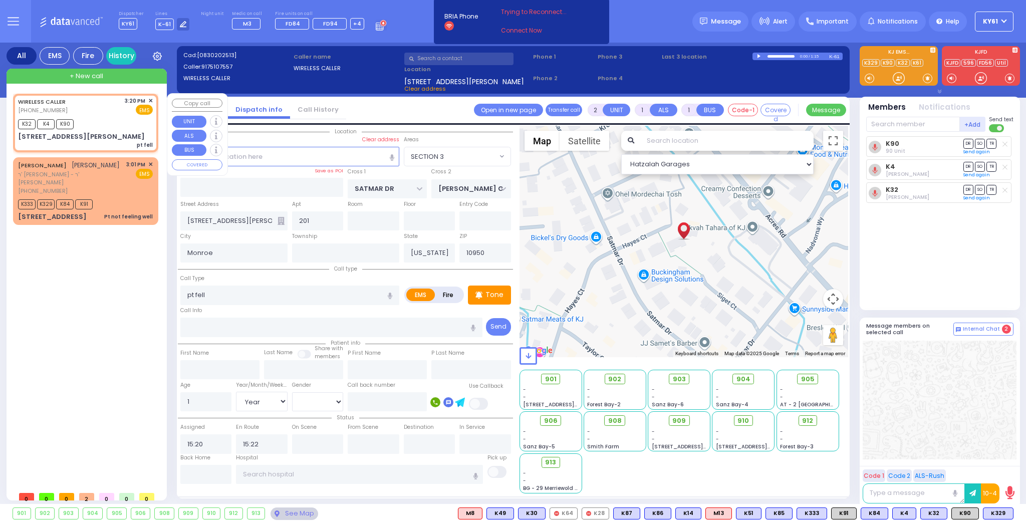
click at [127, 127] on div "K32 K4 K90" at bounding box center [85, 123] width 135 height 13
click at [907, 124] on input "text" at bounding box center [913, 124] width 94 height 15
click at [978, 198] on link "Send again" at bounding box center [976, 198] width 27 height 6
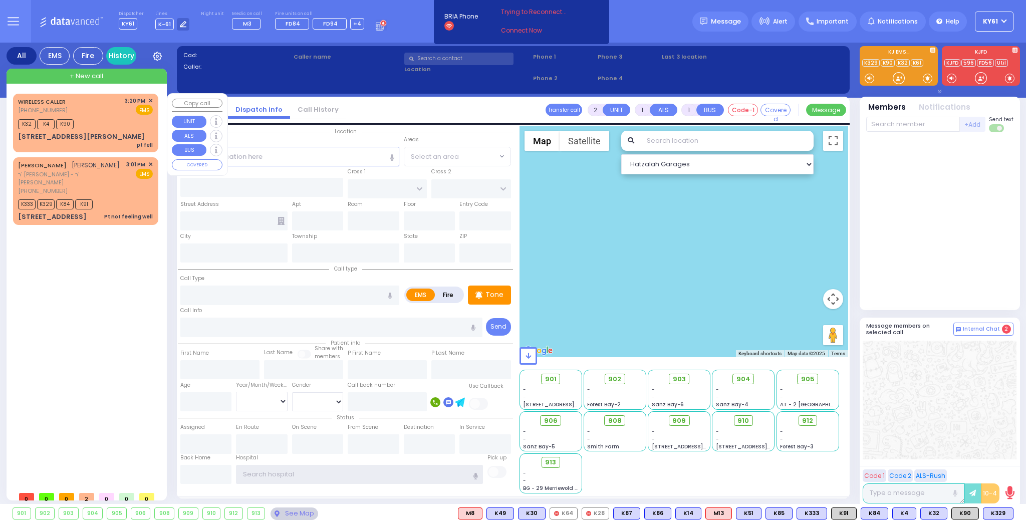
type input "ky61"
click at [100, 120] on div "K32 K4 K90" at bounding box center [85, 123] width 135 height 13
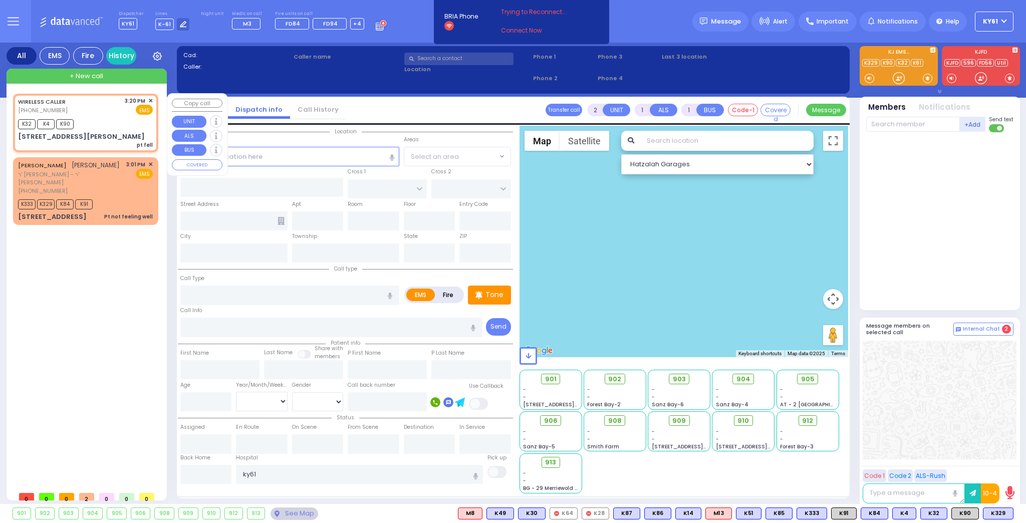
select select
type input "pt fell"
radio input "true"
type input "1"
select select "Year"
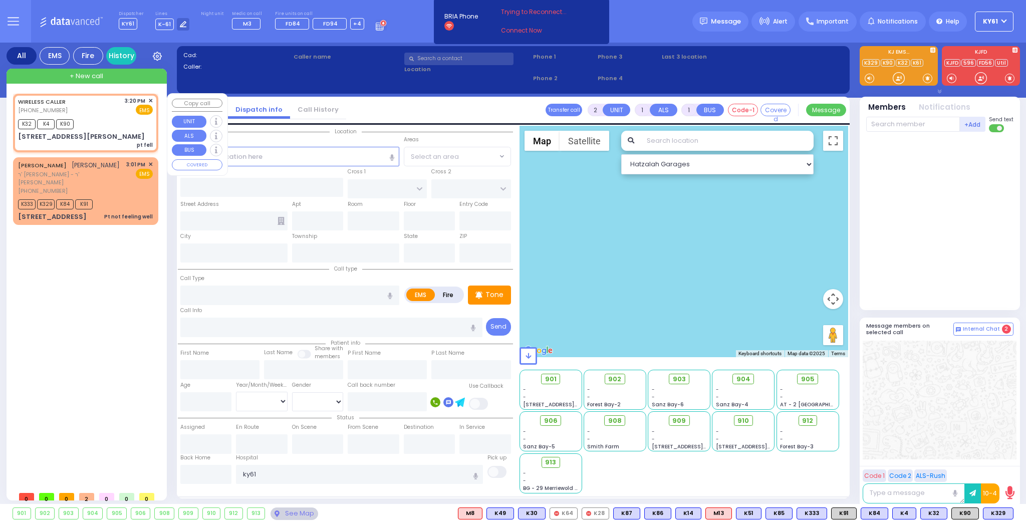
type input "15:20"
type input "15:22"
select select "Hatzalah Garages"
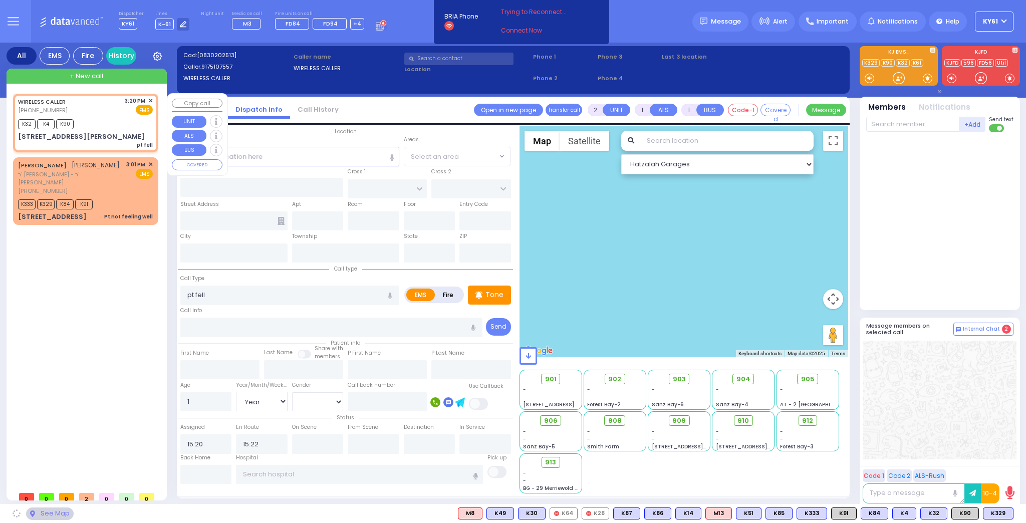
type input "SATMAR DR"
type input "[PERSON_NAME] COURT"
type input "[STREET_ADDRESS][PERSON_NAME]"
type input "201"
type input "Monroe"
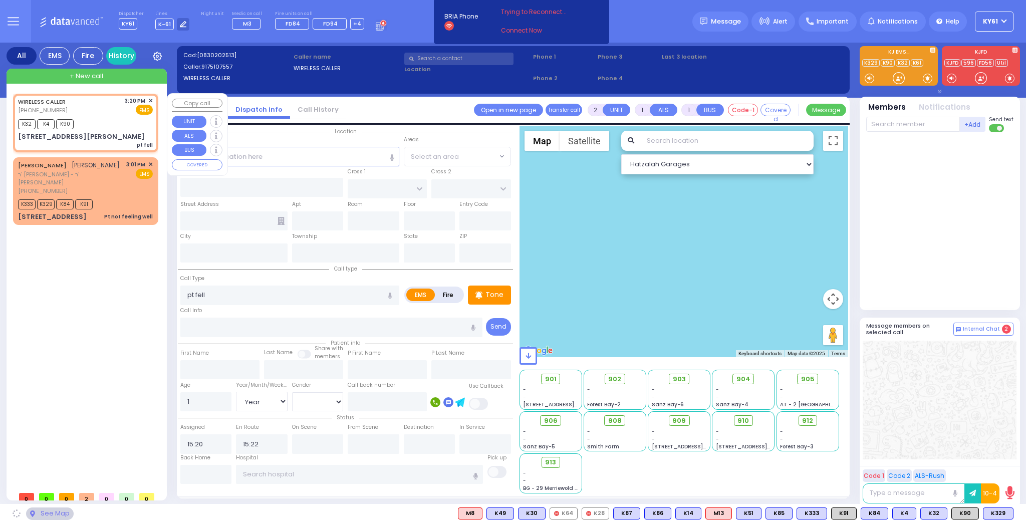
type input "[US_STATE]"
type input "10950"
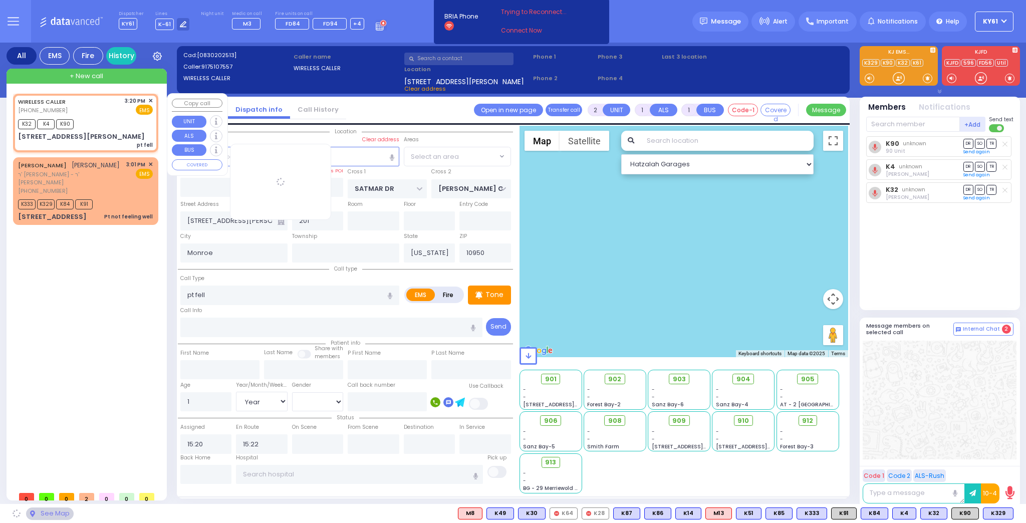
select select "SECTION 3"
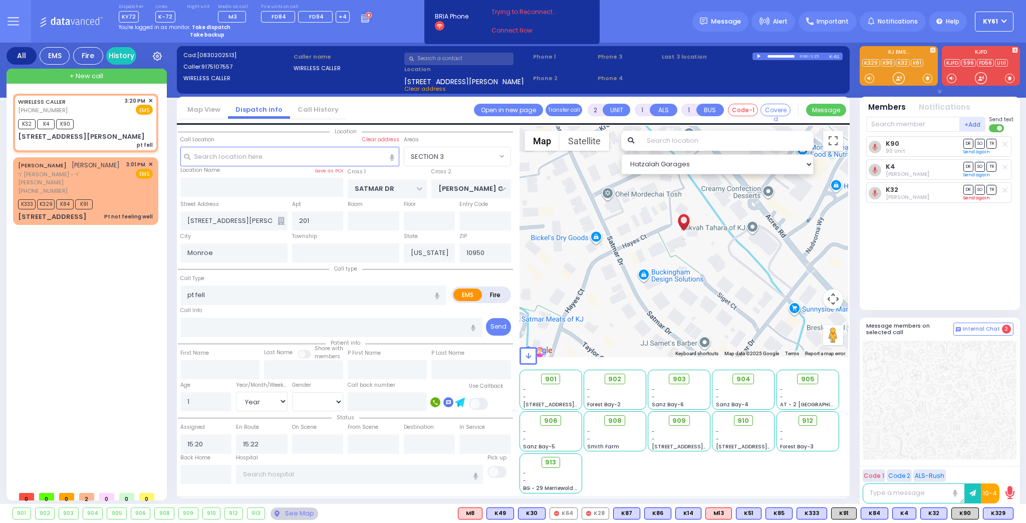
click at [974, 197] on link "Send again" at bounding box center [976, 198] width 27 height 6
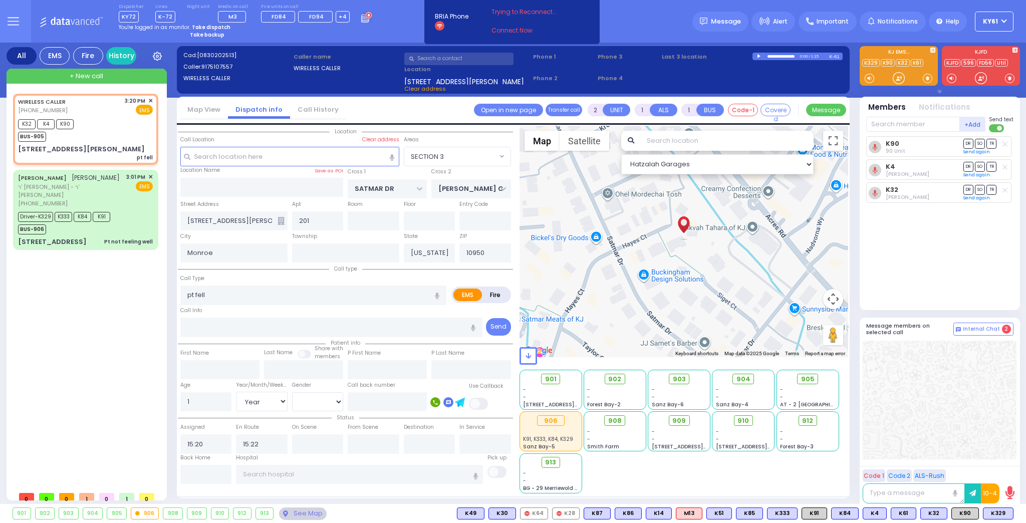
select select
radio input "true"
select select "Year"
select select "Hatzalah Garages"
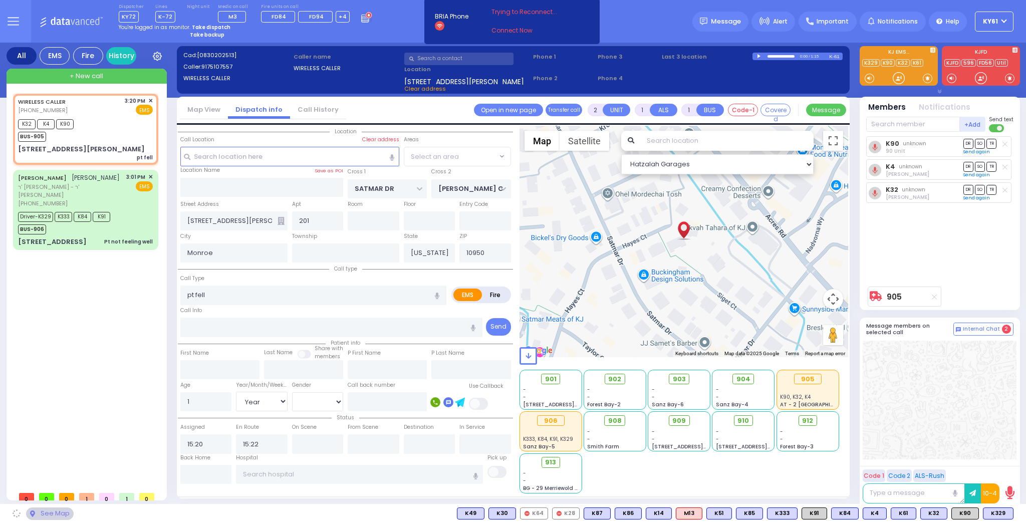
select select "SECTION 3"
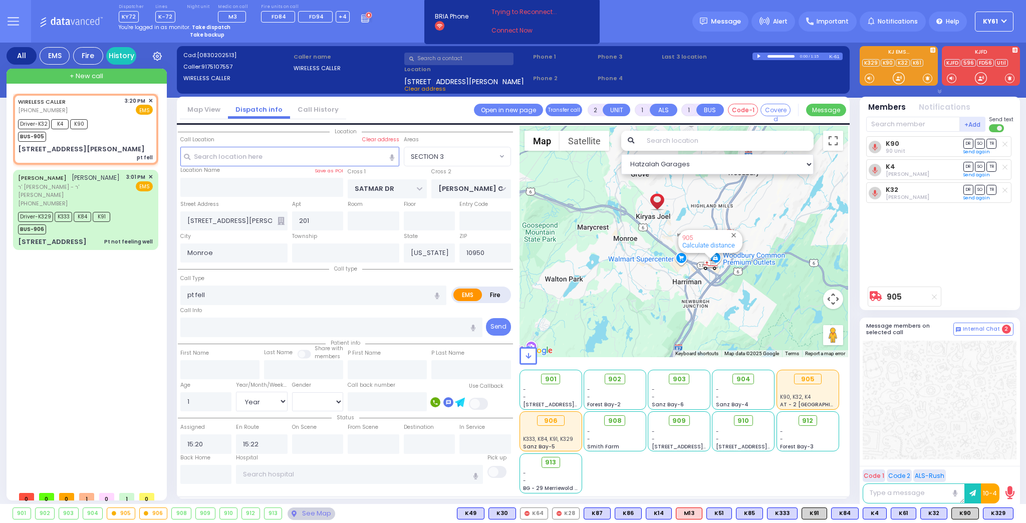
type input "6"
select select
radio input "true"
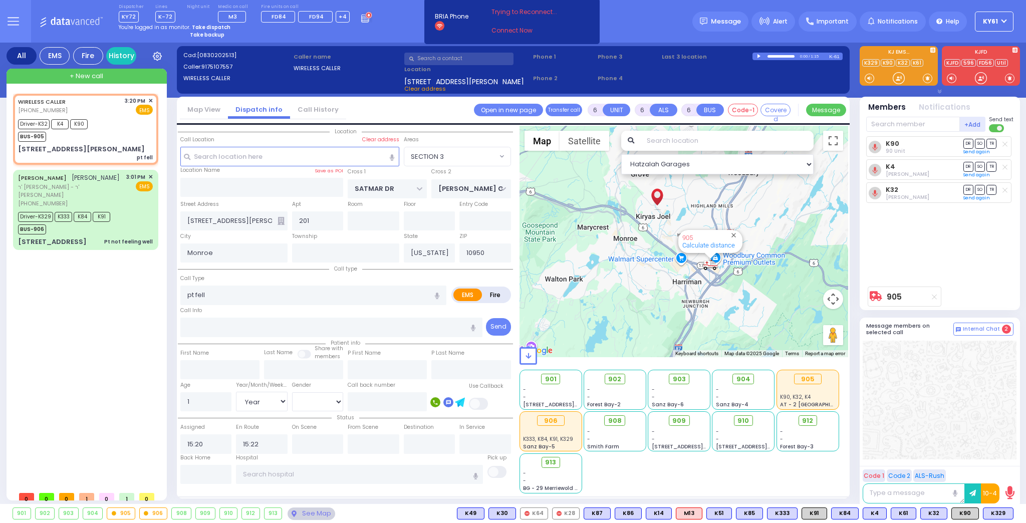
type input "Unknown"
select select "Year"
type input "15:29"
type input "15:45"
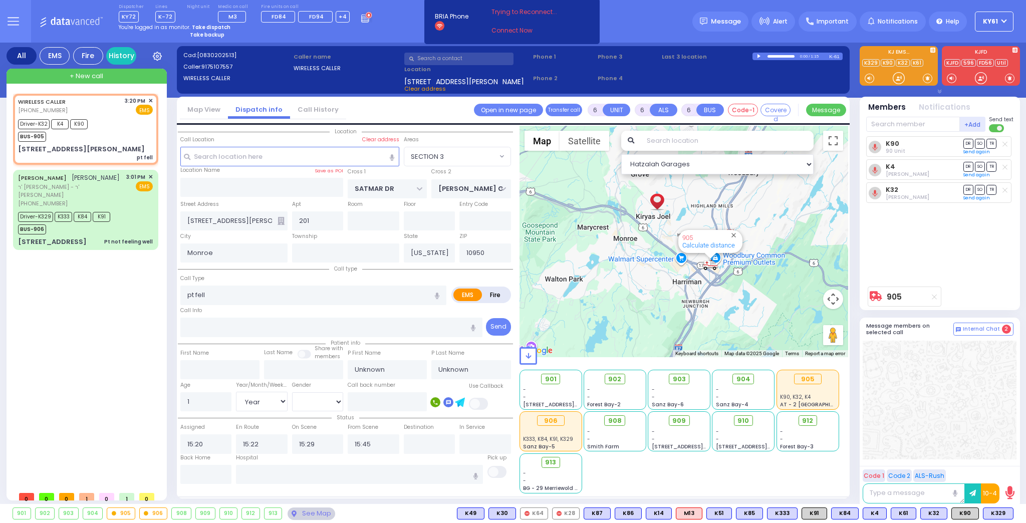
select select "Hatzalah Garages"
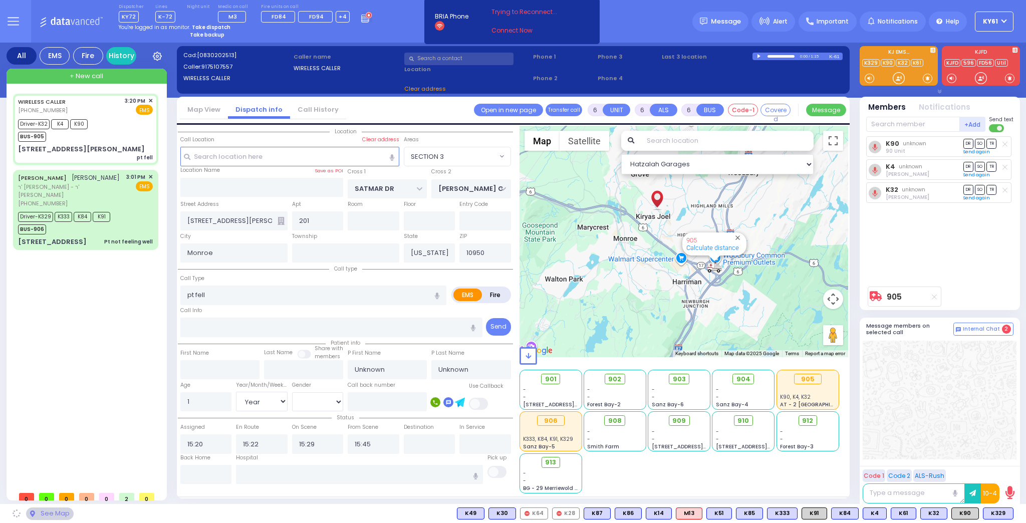
select select
radio input "true"
select select "Year"
select select "Hatzalah Garages"
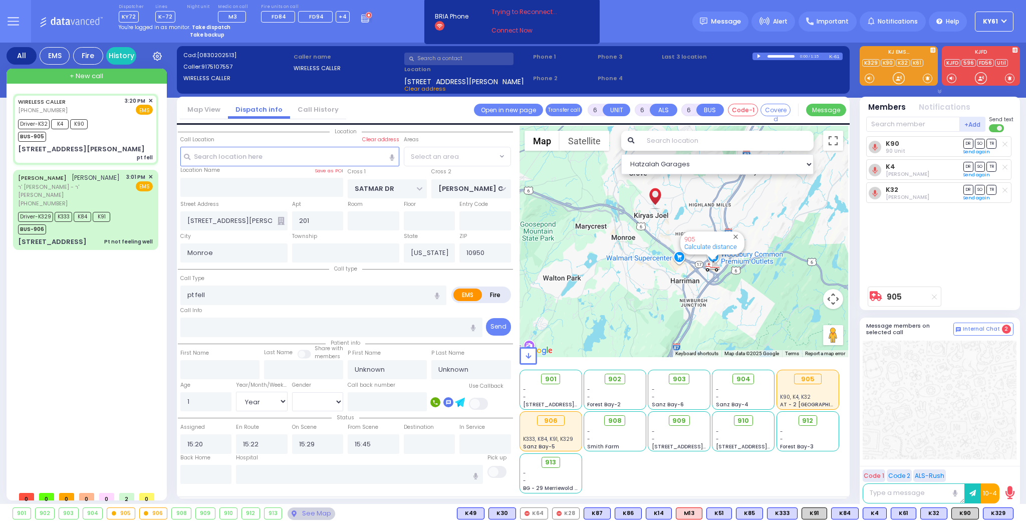
radio input "true"
select select "Year"
select select
select select "Hatzalah Garages"
select select "SECTION 3"
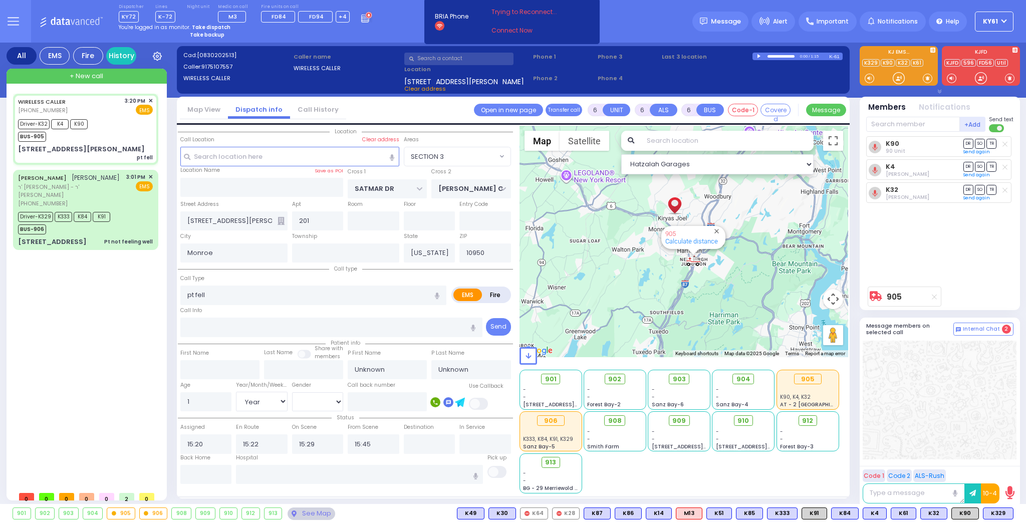
select select
radio input "true"
select select "Year"
select select "Hatzalah Garages"
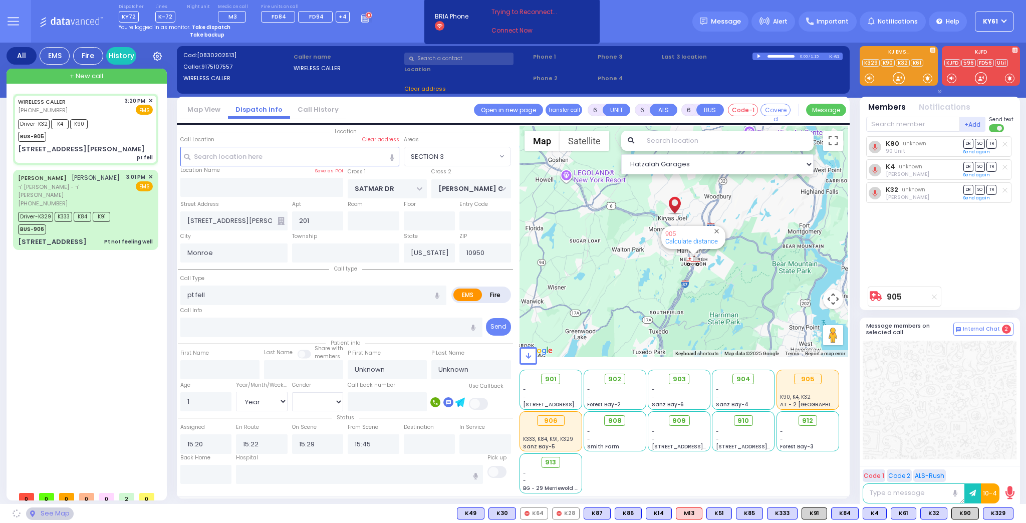
select select "SECTION 3"
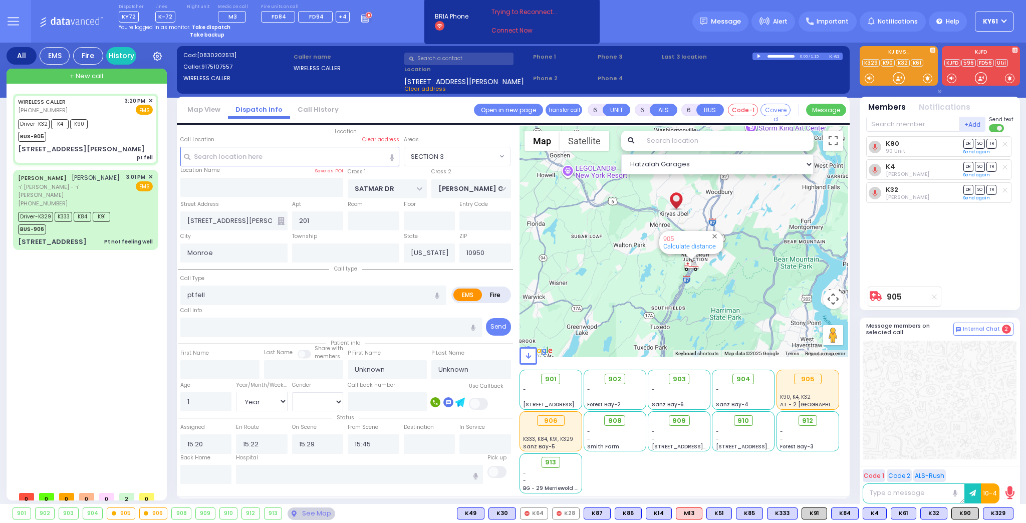
select select
radio input "true"
type input "Jacob"
type input "Sofer"
select select "Year"
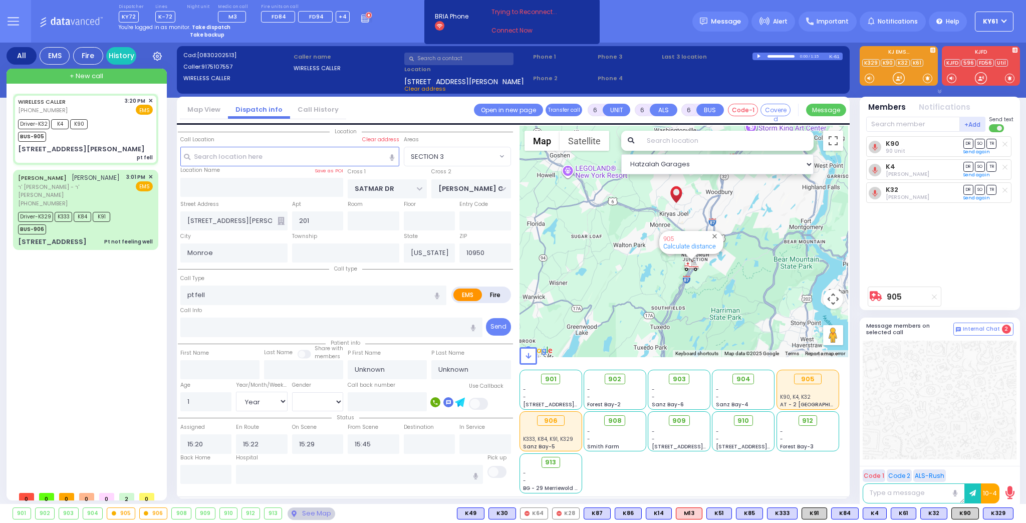
select select "[DEMOGRAPHIC_DATA]"
select select "Hatzalah Garages"
select select "SECTION 3"
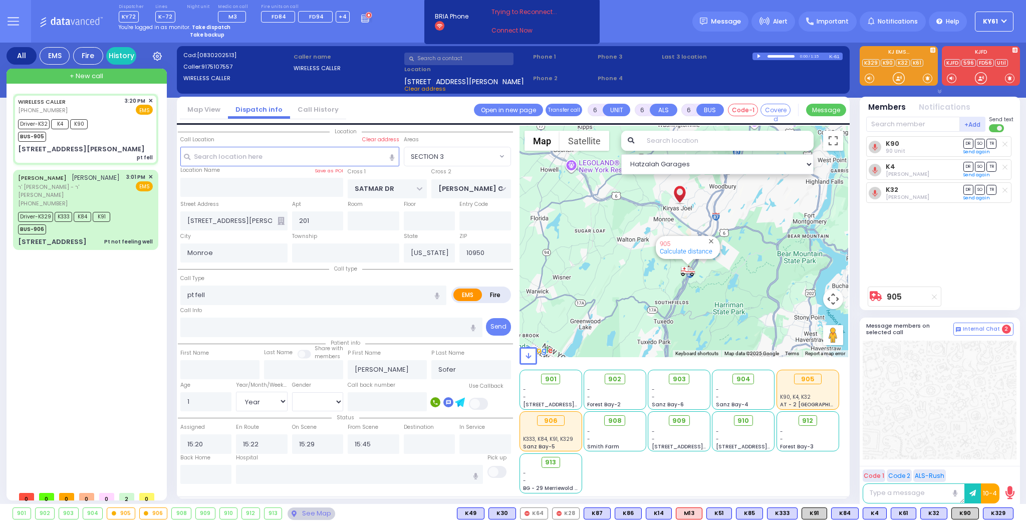
select select
radio input "true"
select select "Year"
select select "[DEMOGRAPHIC_DATA]"
select select "Hatzalah Garages"
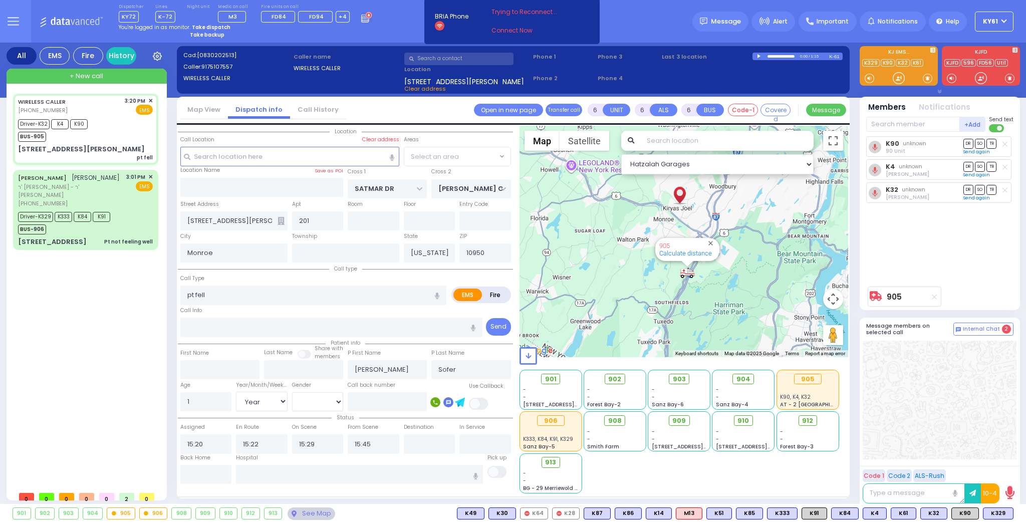
select select "SECTION 3"
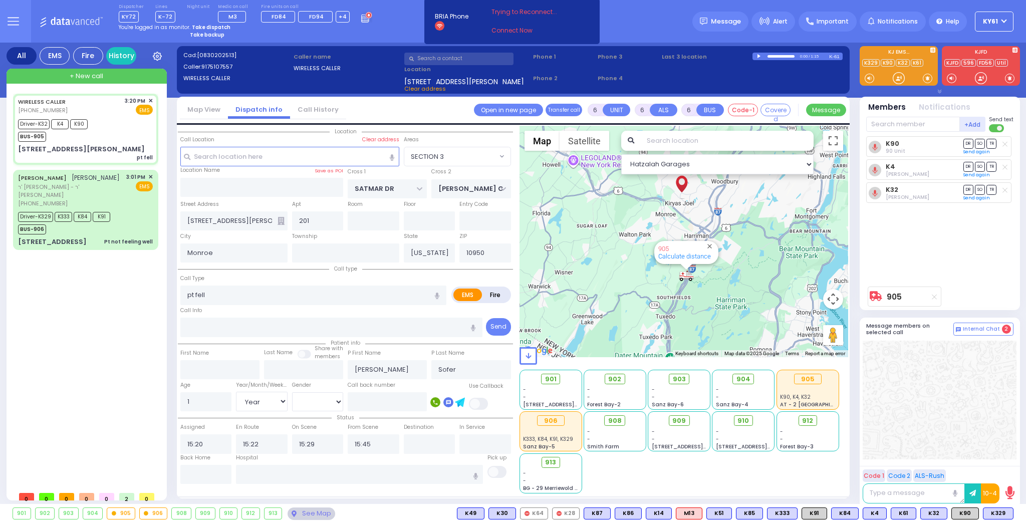
select select
radio input "true"
select select "Year"
select select "[DEMOGRAPHIC_DATA]"
select select "Hatzalah Garages"
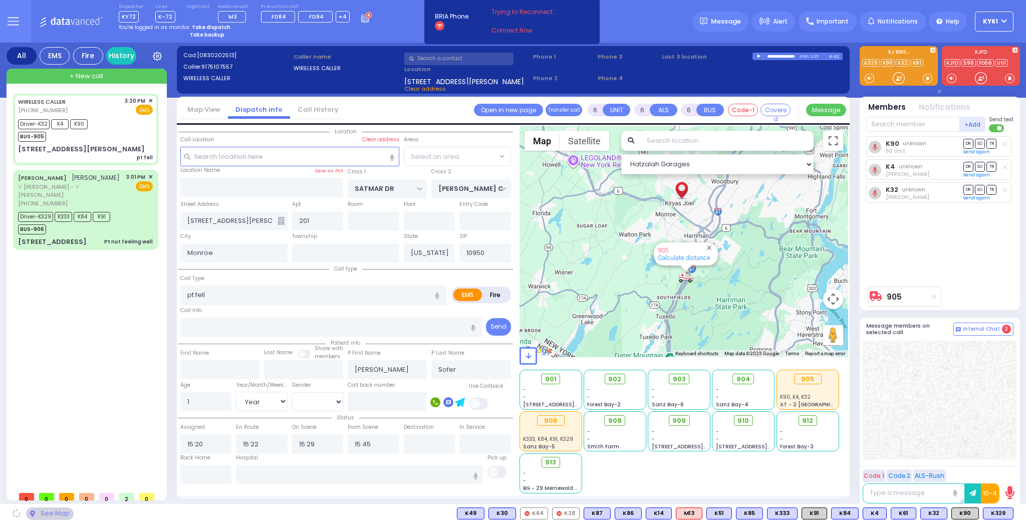
select select "SECTION 3"
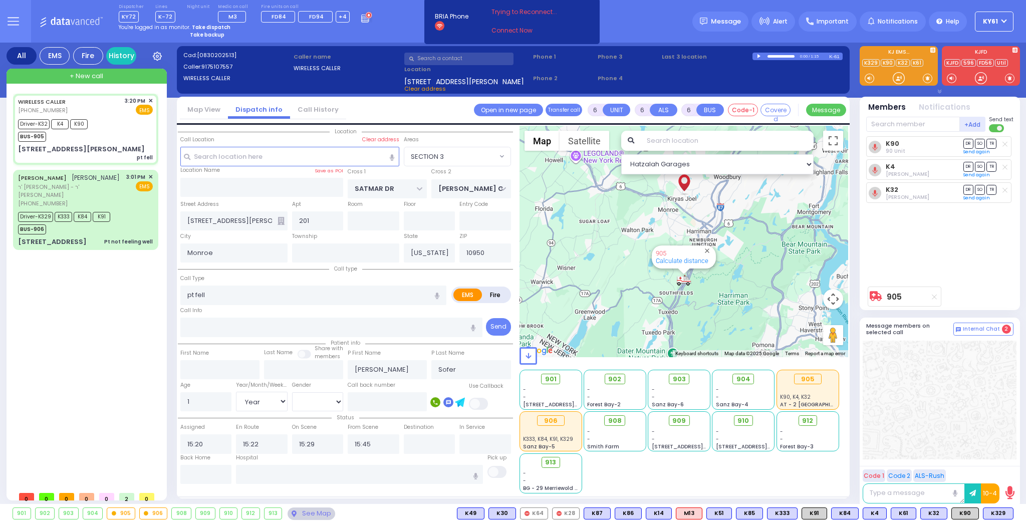
select select
radio input "true"
select select "Year"
select select "[DEMOGRAPHIC_DATA]"
select select "Hatzalah Garages"
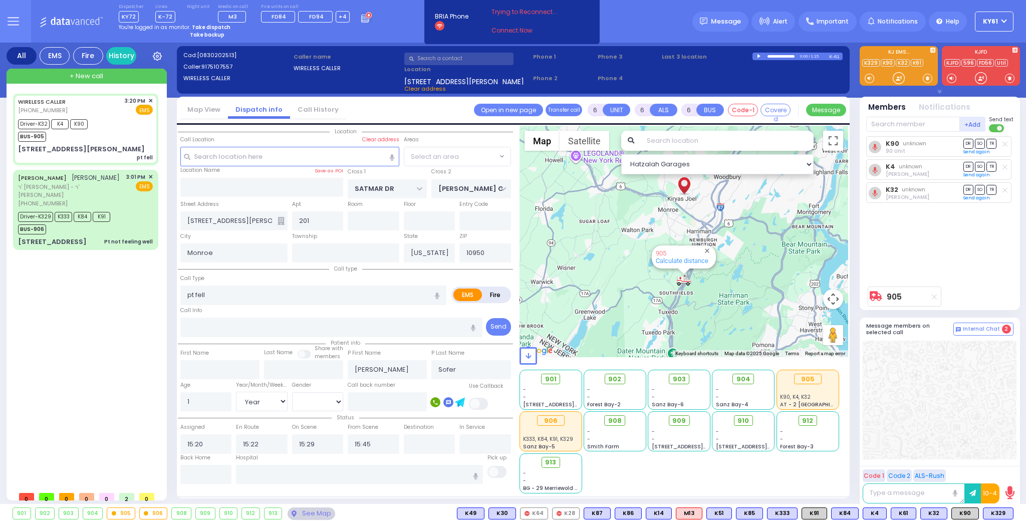
select select "SECTION 3"
select select
radio input "true"
select select "Year"
select select "[DEMOGRAPHIC_DATA]"
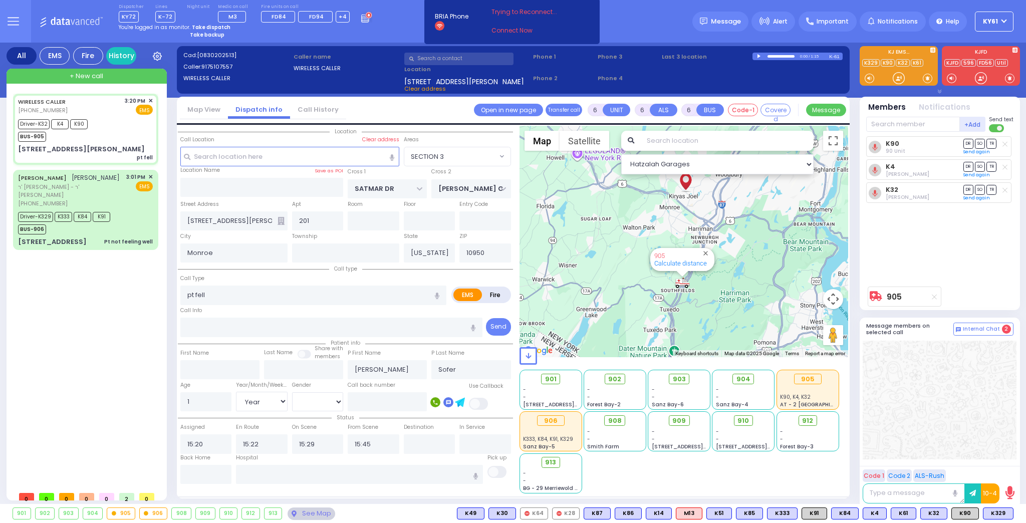
type input "Valley Hospital 4 Valley Health Plaza Paramus Paramus"
select select "Hatzalah Garages"
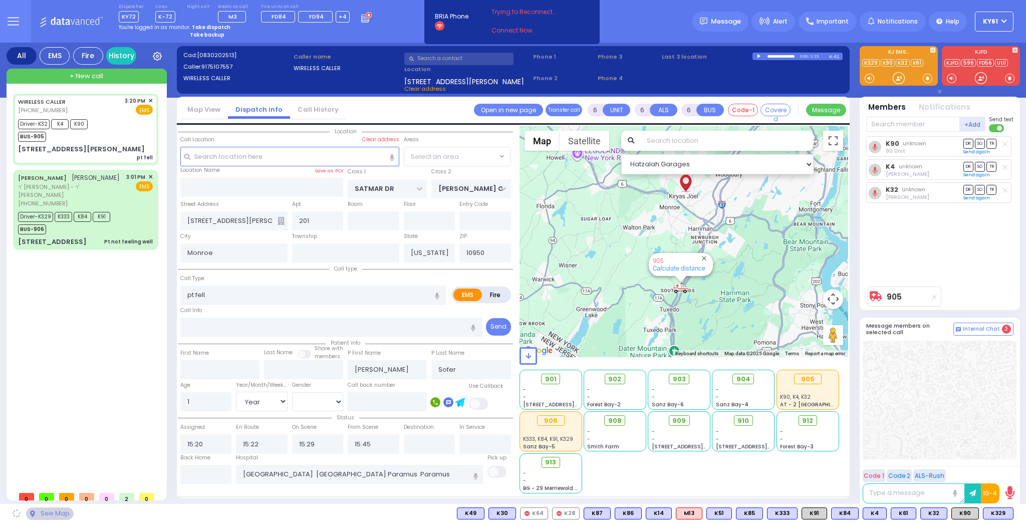
select select "SECTION 3"
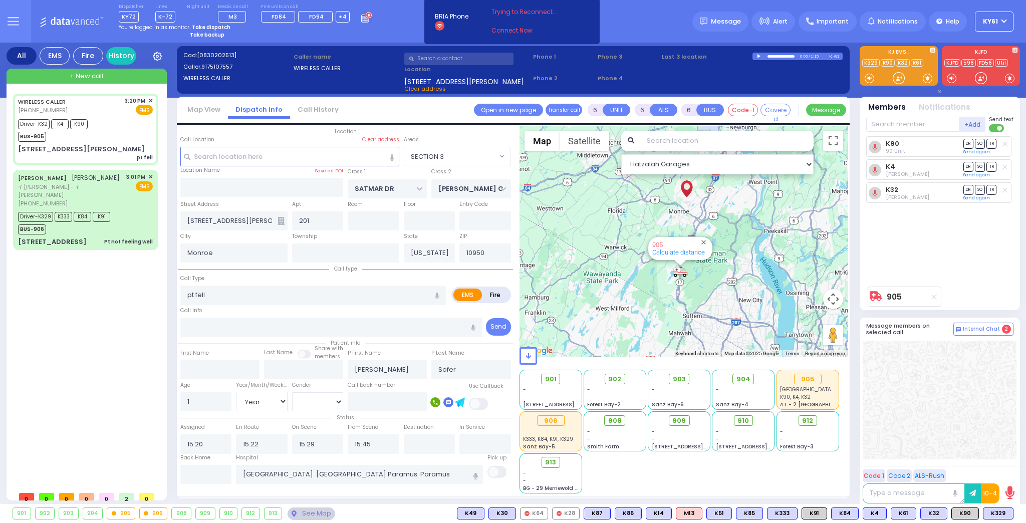
select select
radio input "true"
select select "Year"
select select "[DEMOGRAPHIC_DATA]"
select select "Hatzalah Garages"
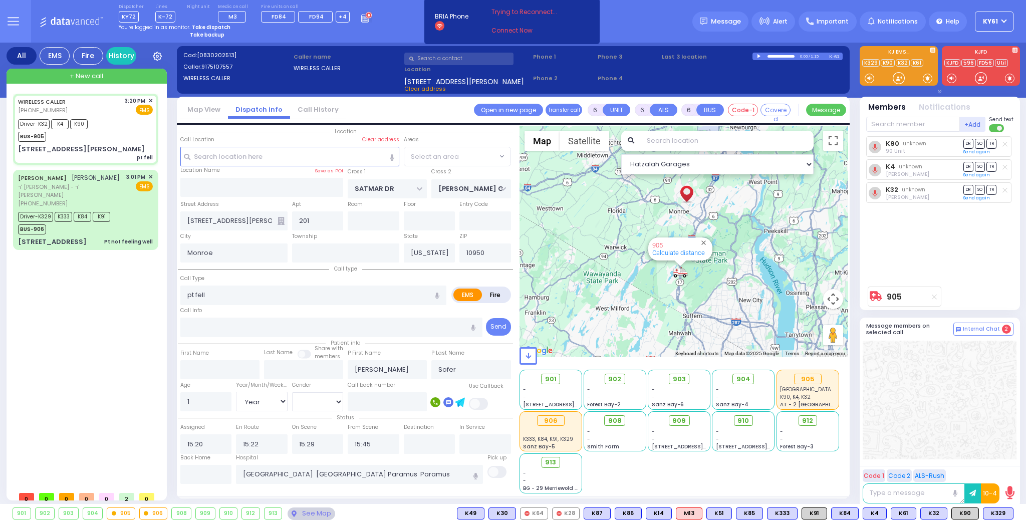
select select "SECTION 3"
select select
radio input "true"
select select "Year"
select select "[DEMOGRAPHIC_DATA]"
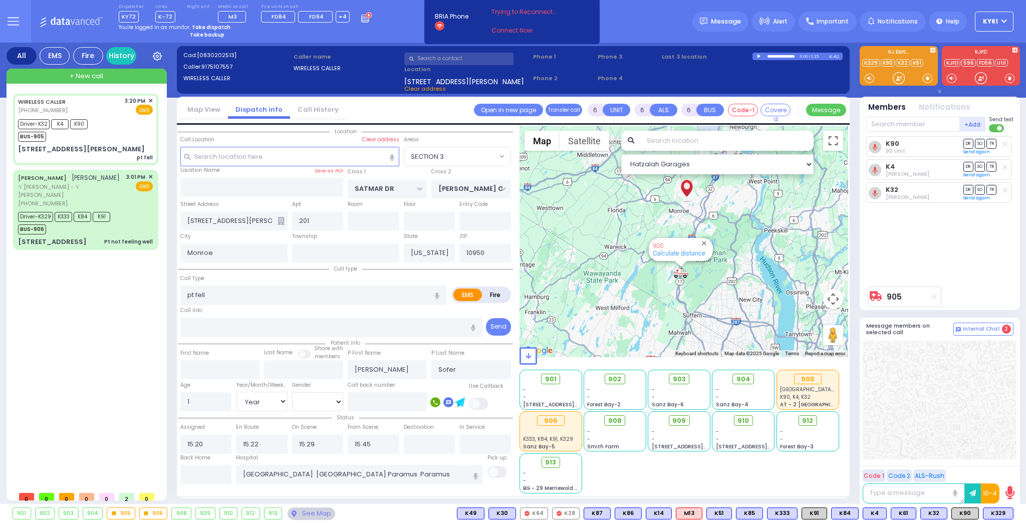
select select "Hatzalah Garages"
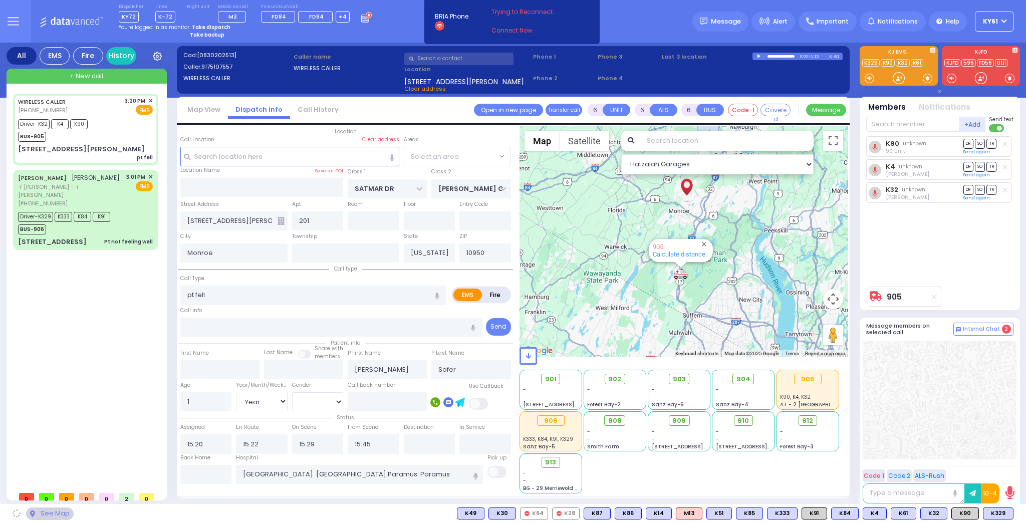
select select "SECTION 3"
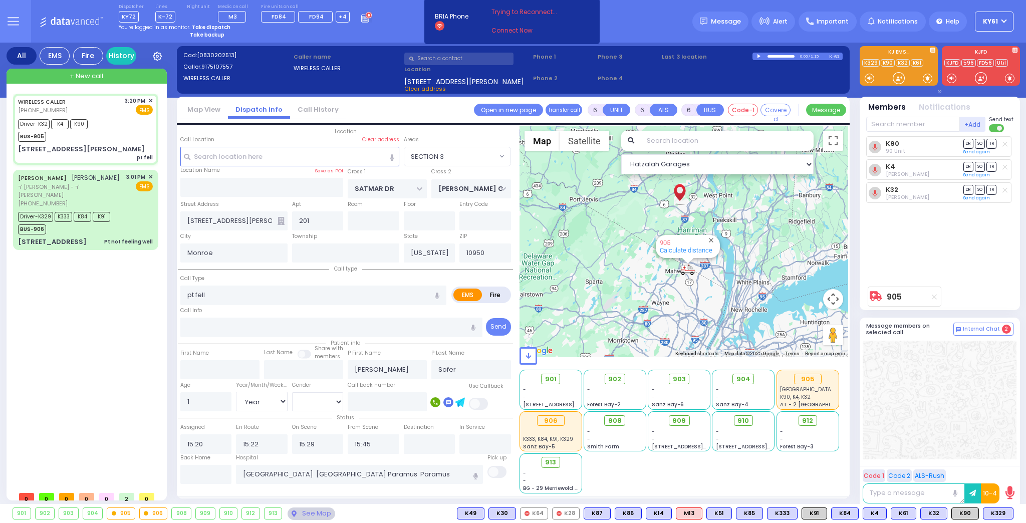
select select
radio input "true"
select select "Year"
select select "[DEMOGRAPHIC_DATA]"
select select "Hatzalah Garages"
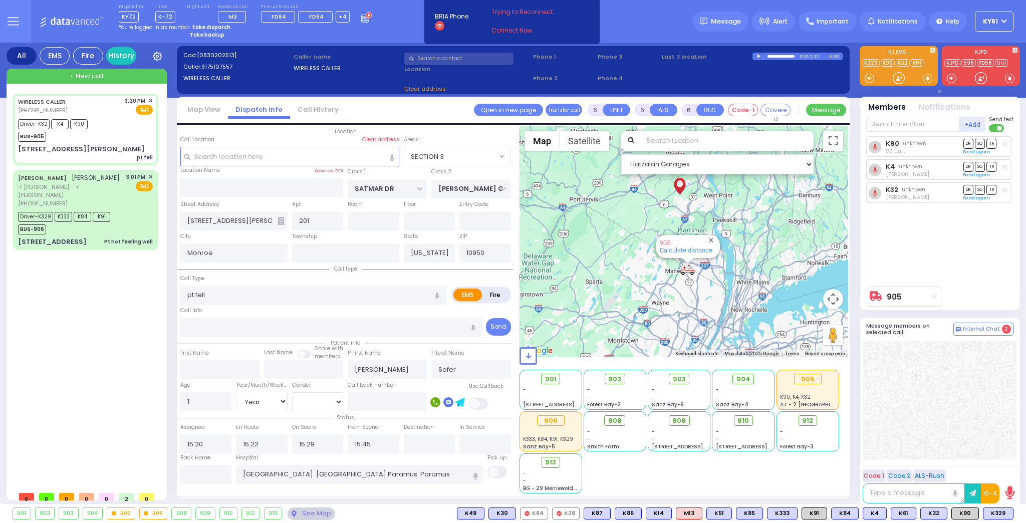
select select
radio input "true"
select select "Year"
select select "[DEMOGRAPHIC_DATA]"
select select "Hatzalah Garages"
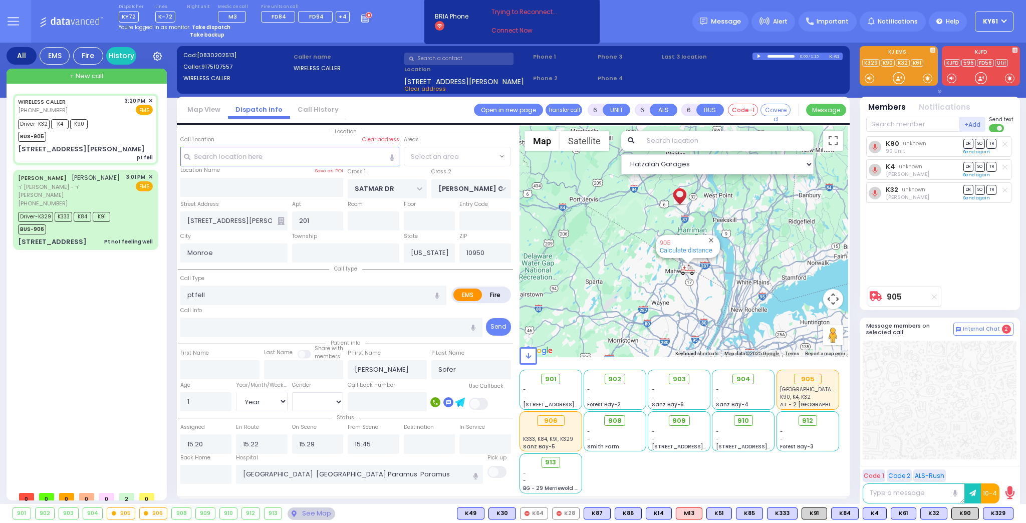
select select "SECTION 3"
select select
radio input "true"
select select "Year"
select select "[DEMOGRAPHIC_DATA]"
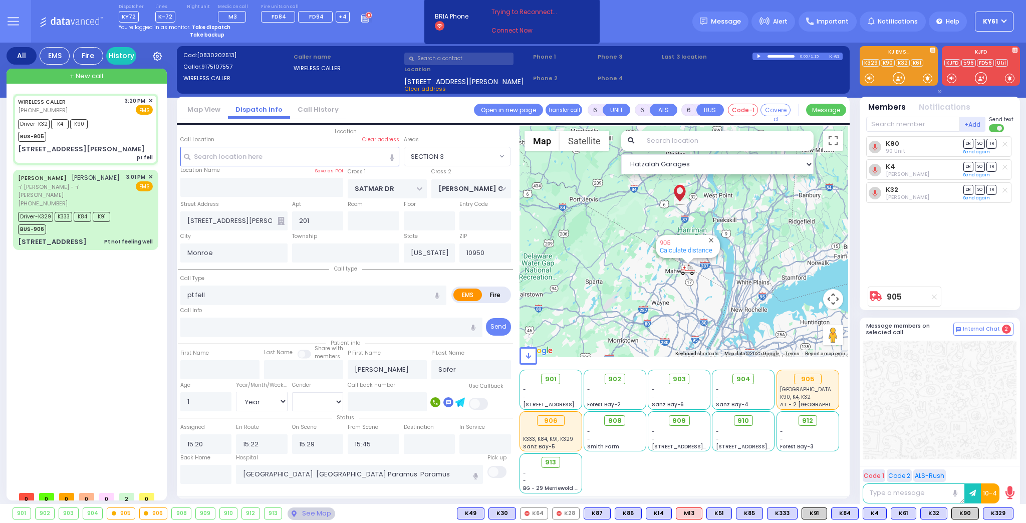
select select "Hatzalah Garages"
select select "SECTION 3"
select select
radio input "true"
select select "Year"
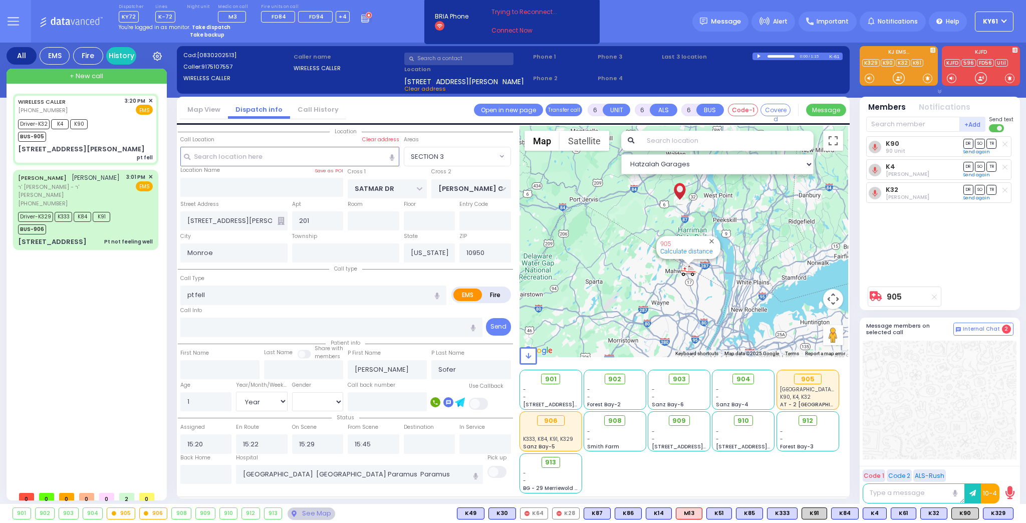
select select "[DEMOGRAPHIC_DATA]"
select select "Hatzalah Garages"
select select "SECTION 3"
